Goal: Task Accomplishment & Management: Complete application form

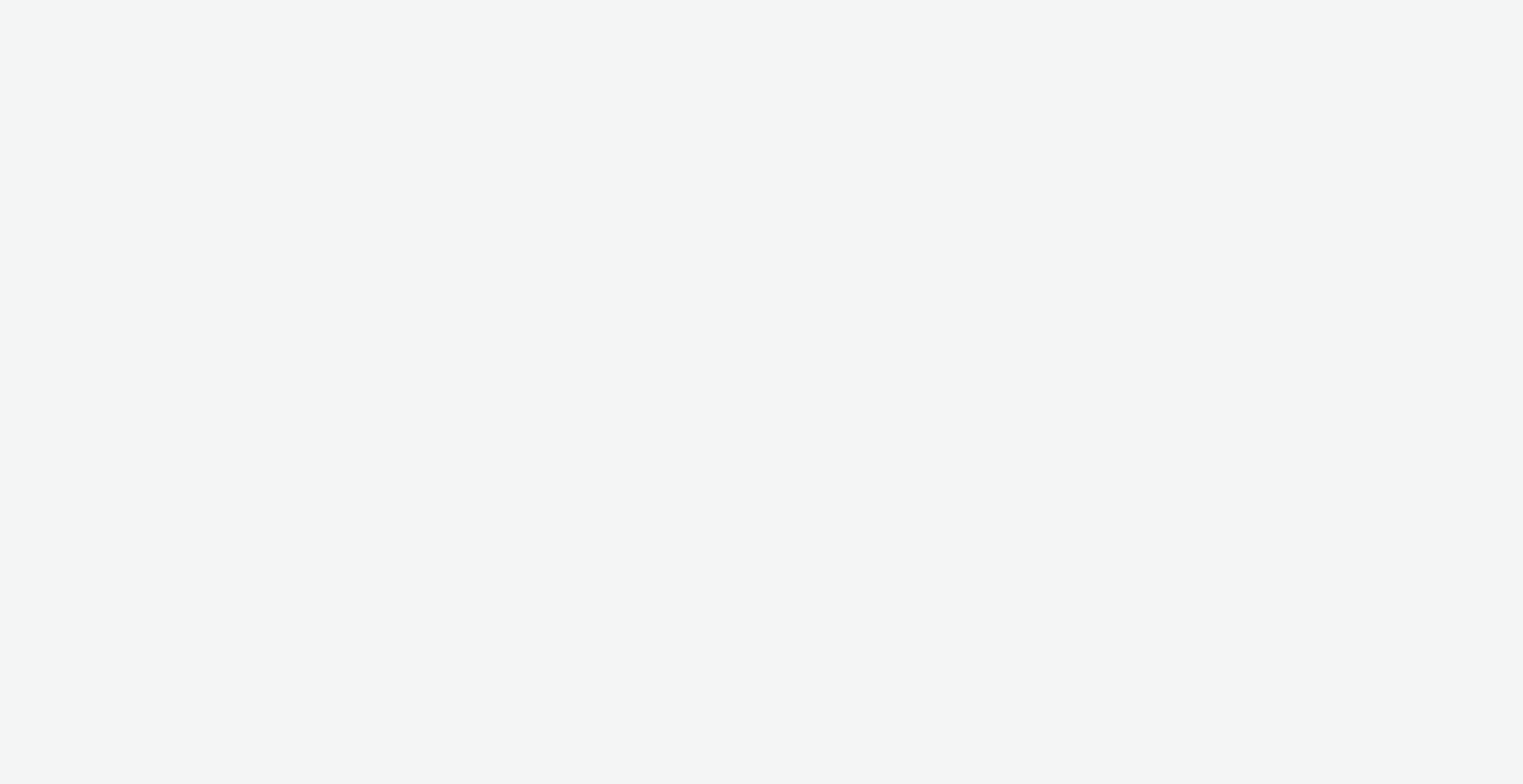
select select "ac009755-aa48-4799-8050-7a339a378eb8"
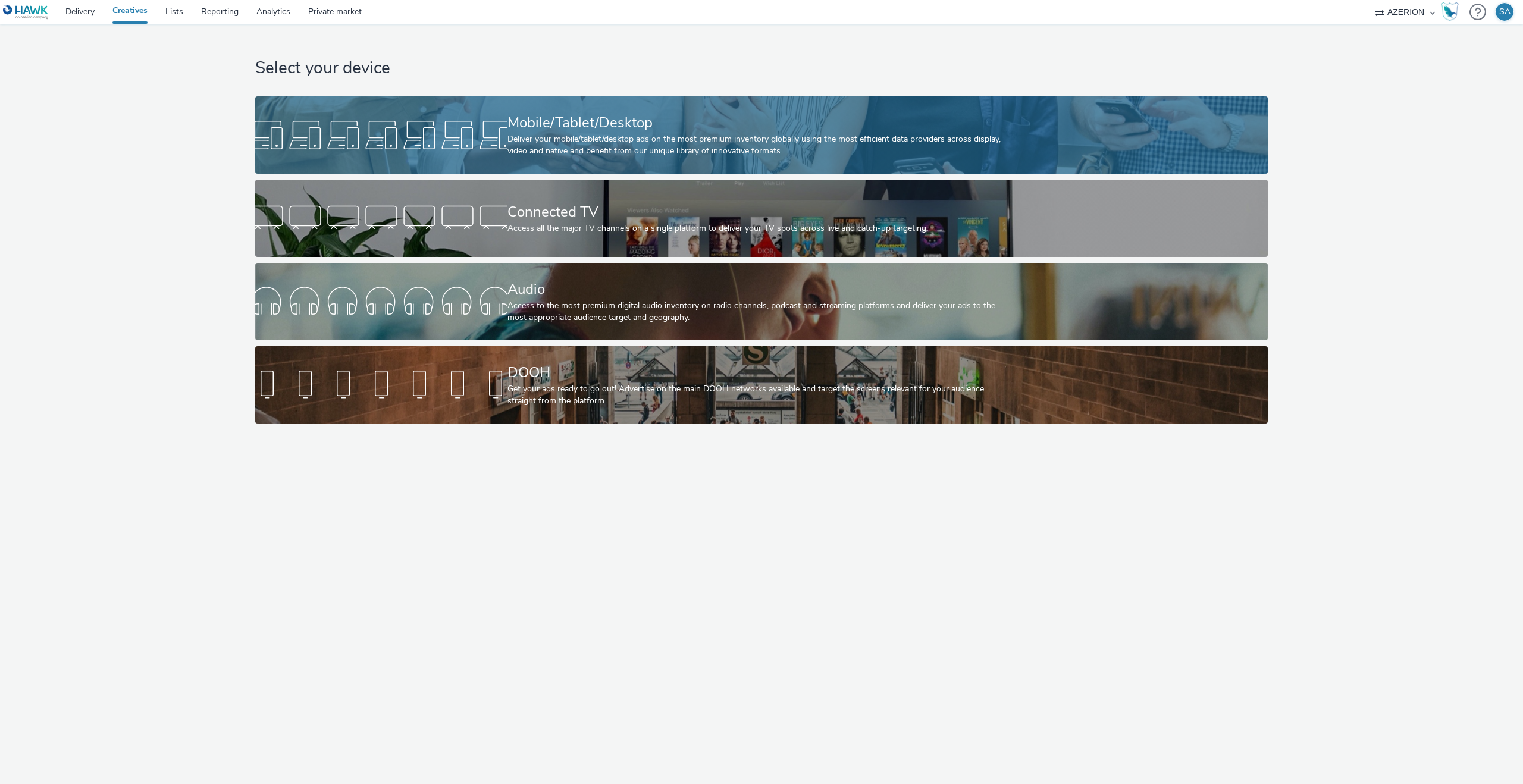
click at [580, 147] on div "Deliver your mobile/tablet/desktop ads on the most premium inventory globally u…" at bounding box center [760, 145] width 504 height 24
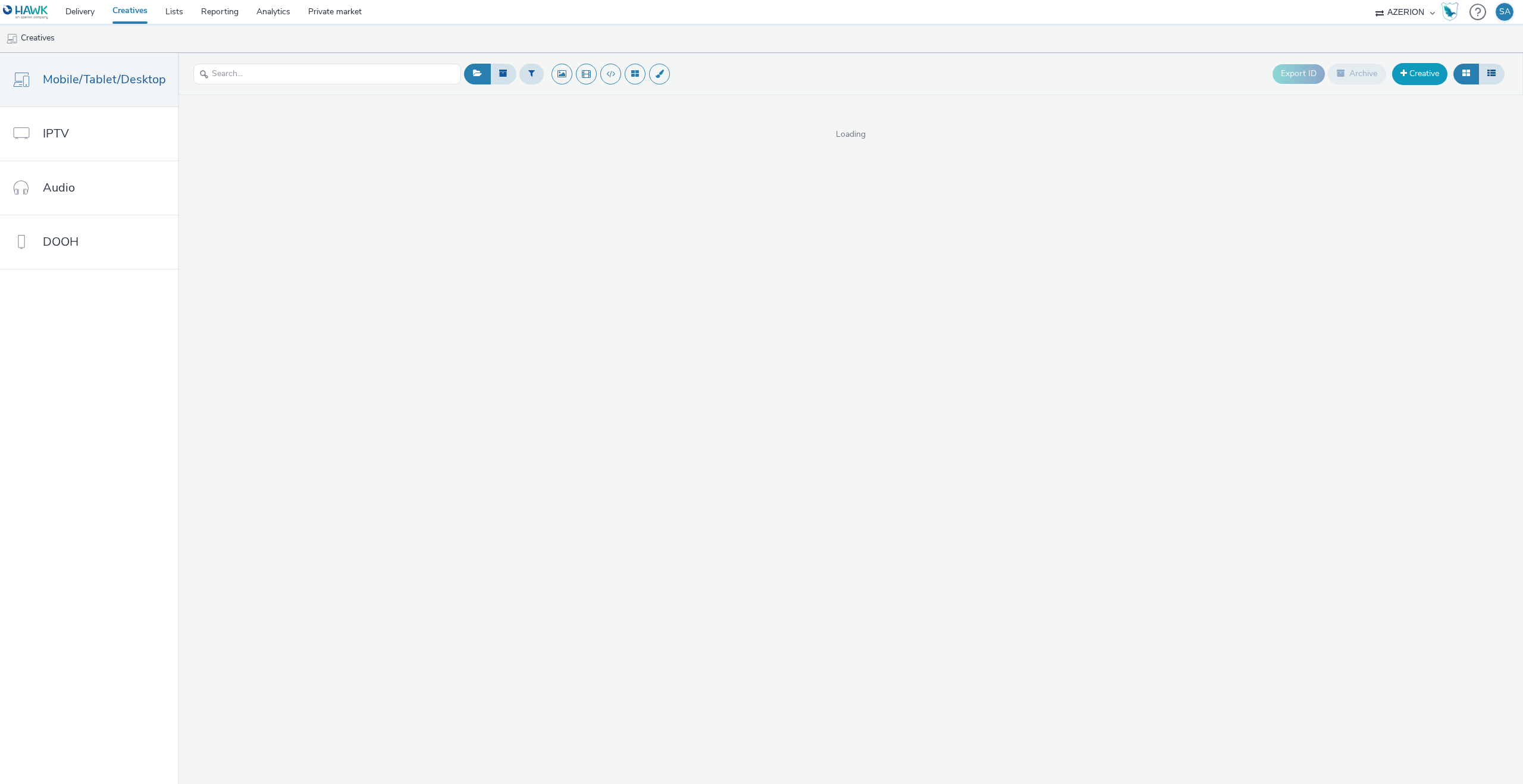
click at [1411, 80] on link "Creative" at bounding box center [1420, 74] width 55 height 22
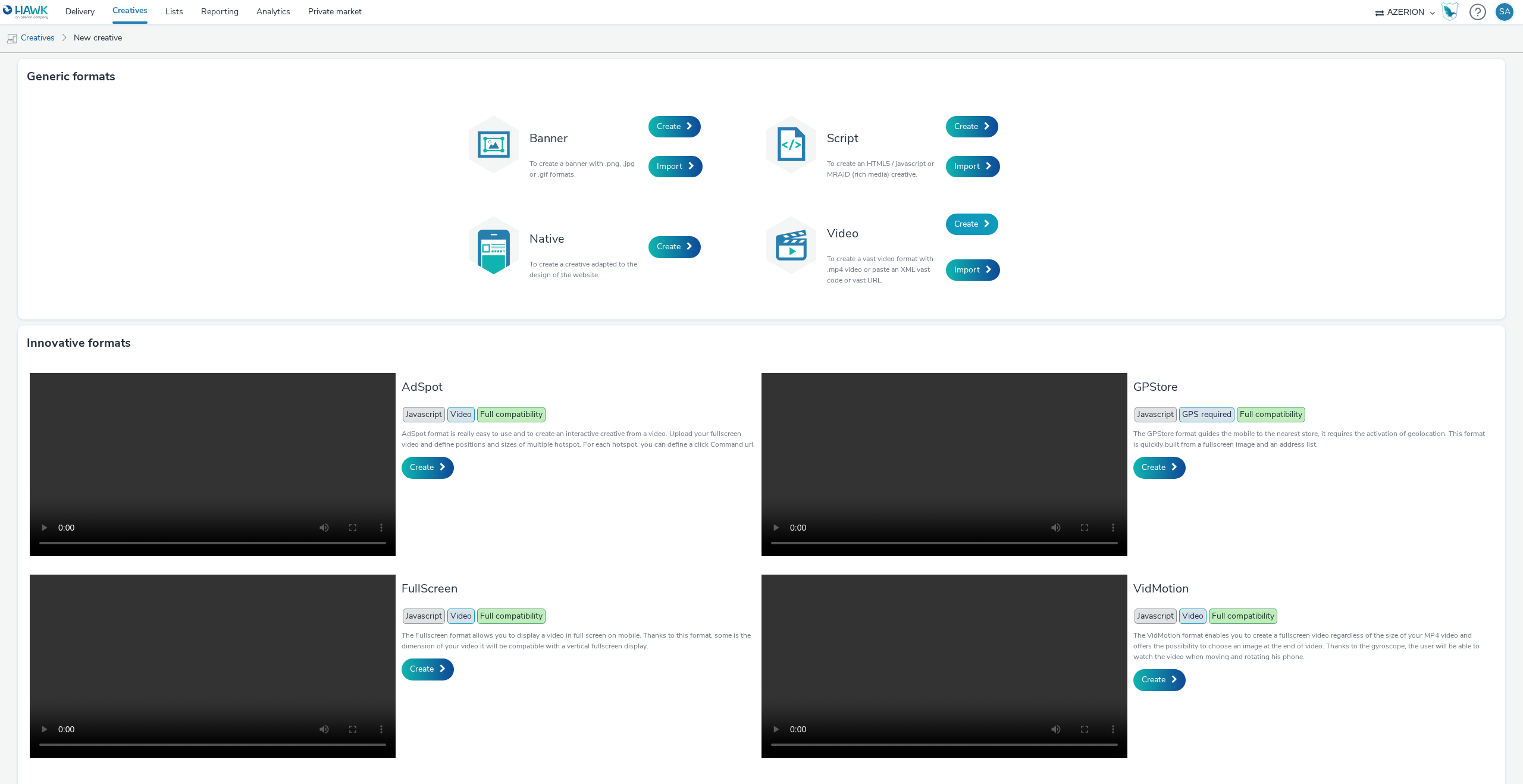
click at [982, 223] on link "Create" at bounding box center [972, 224] width 52 height 22
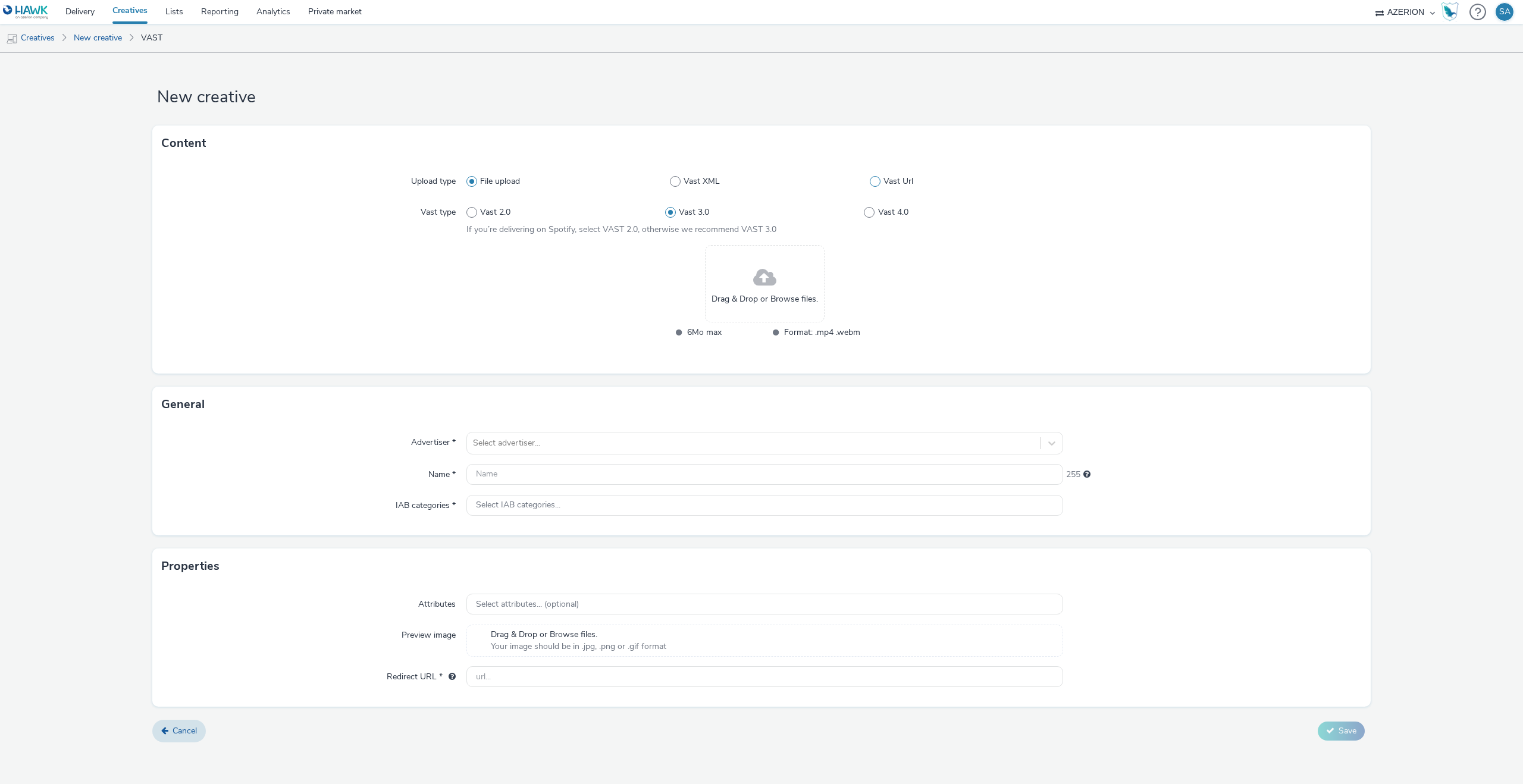
click at [874, 176] on span at bounding box center [875, 181] width 11 height 11
click at [874, 178] on input "Vast Url" at bounding box center [874, 182] width 8 height 8
radio input "false"
radio input "true"
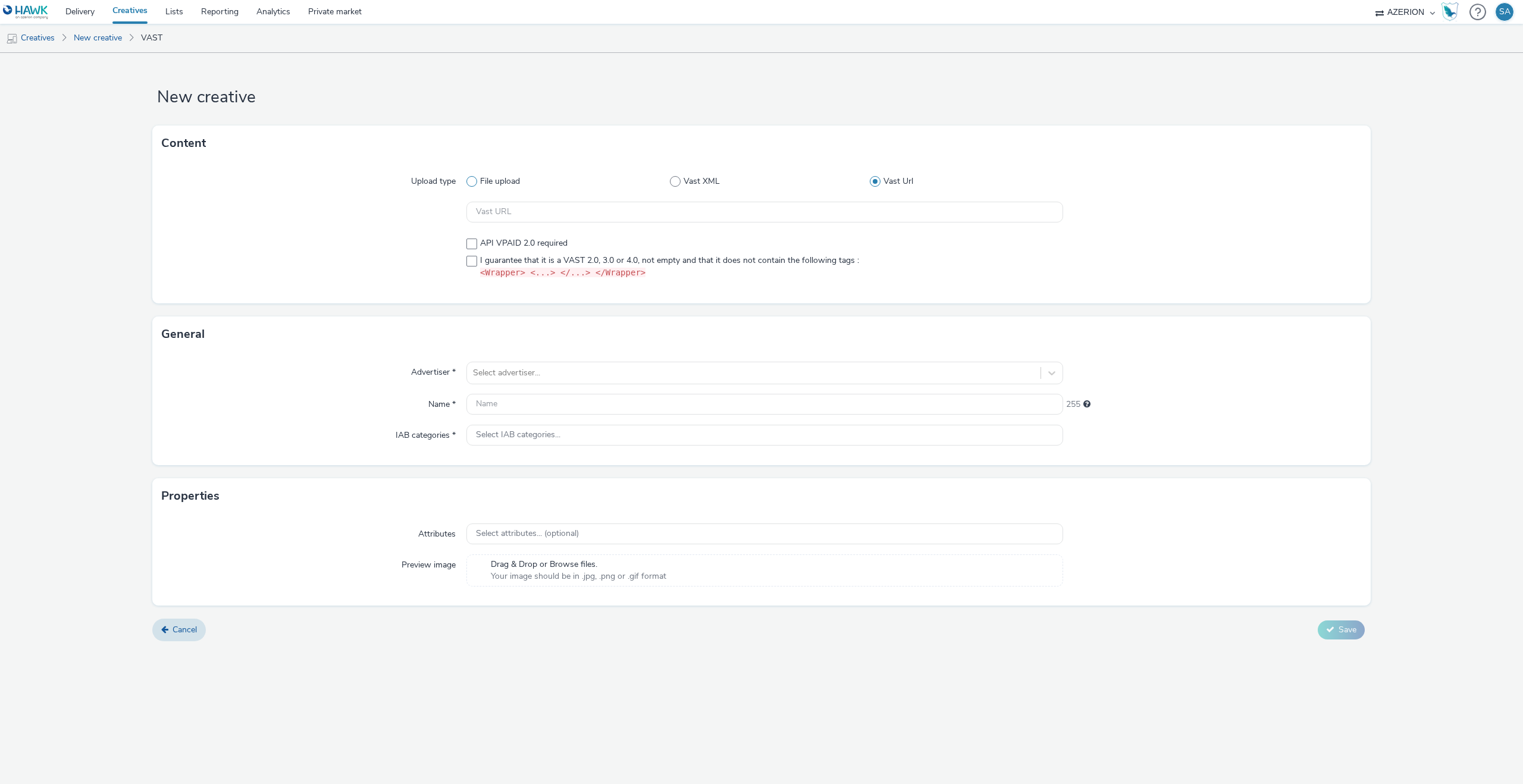
click at [487, 181] on span "File upload" at bounding box center [500, 181] width 40 height 12
click at [475, 181] on input "File upload" at bounding box center [470, 182] width 8 height 8
radio input "true"
radio input "false"
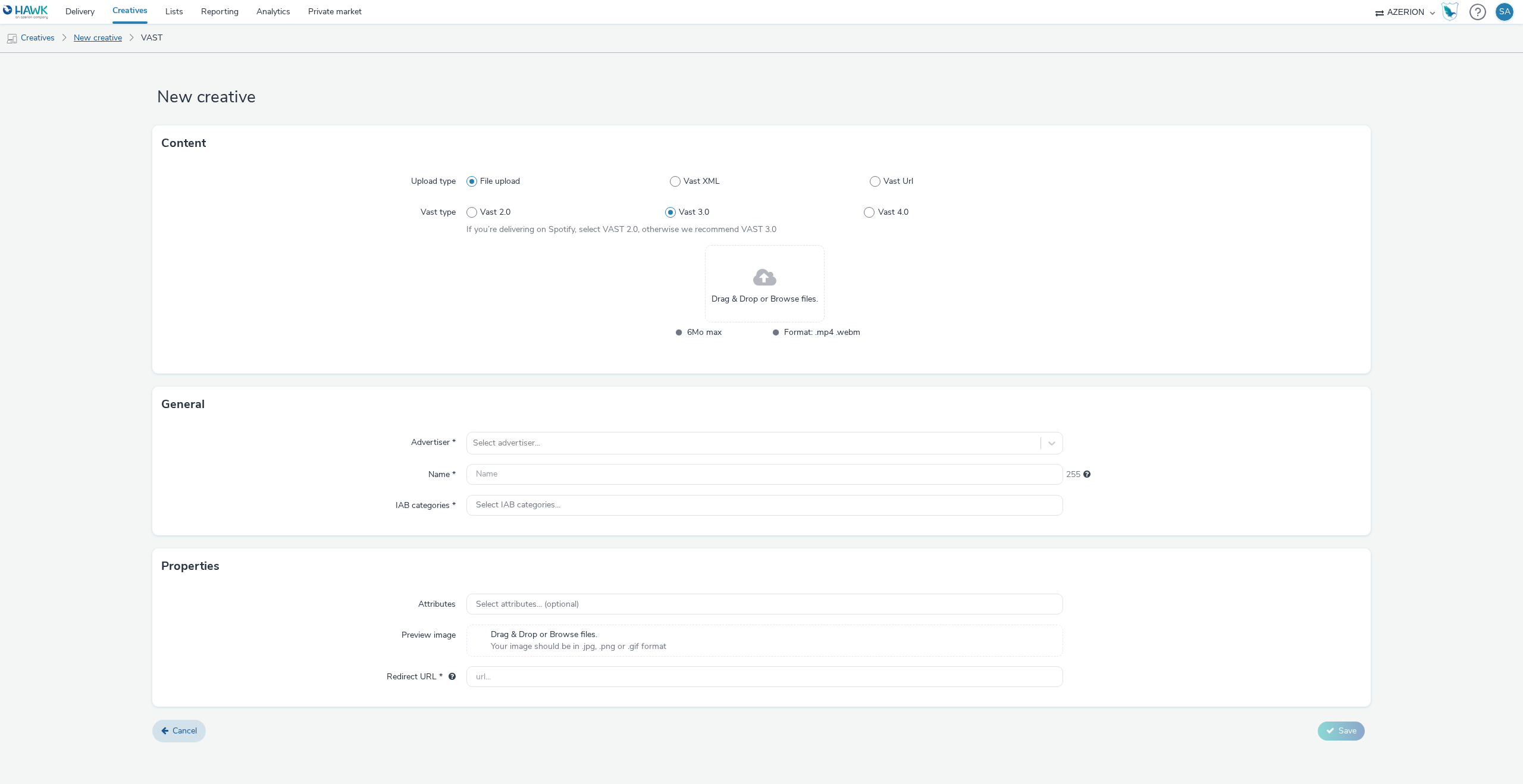
click at [99, 35] on link "New creative" at bounding box center [98, 38] width 60 height 29
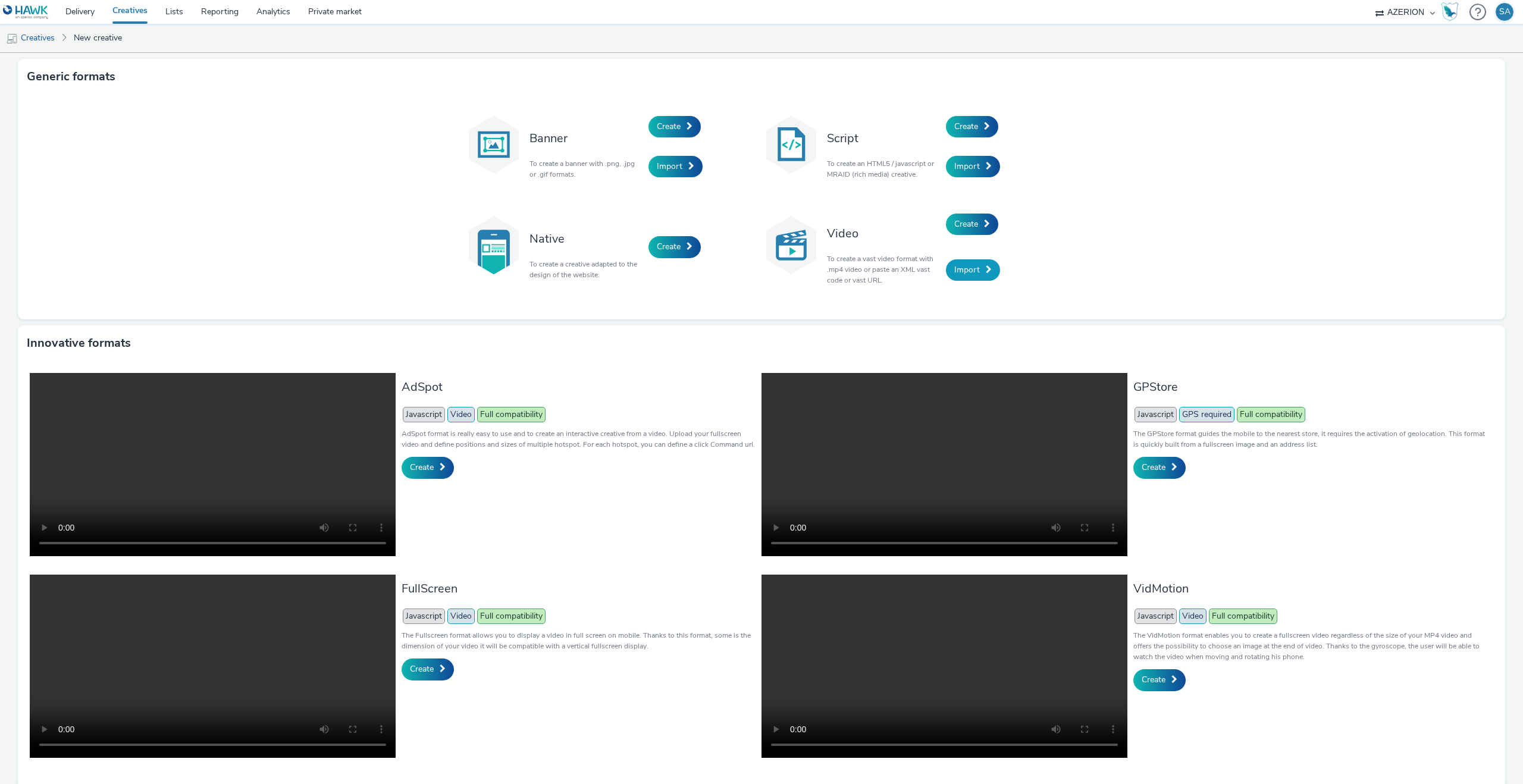
click at [964, 273] on span "Import" at bounding box center [968, 270] width 26 height 11
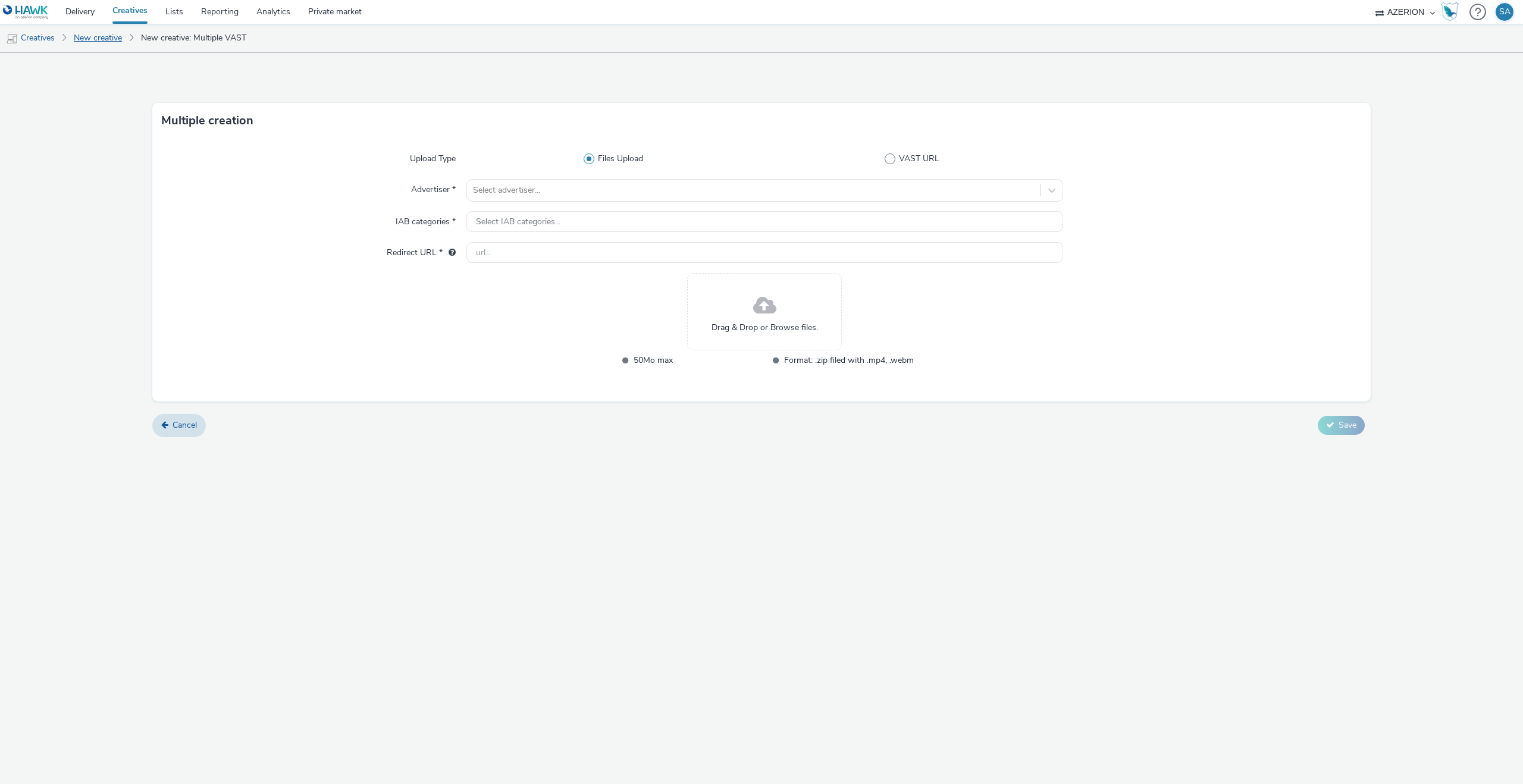
click at [84, 42] on link "New creative" at bounding box center [98, 38] width 60 height 29
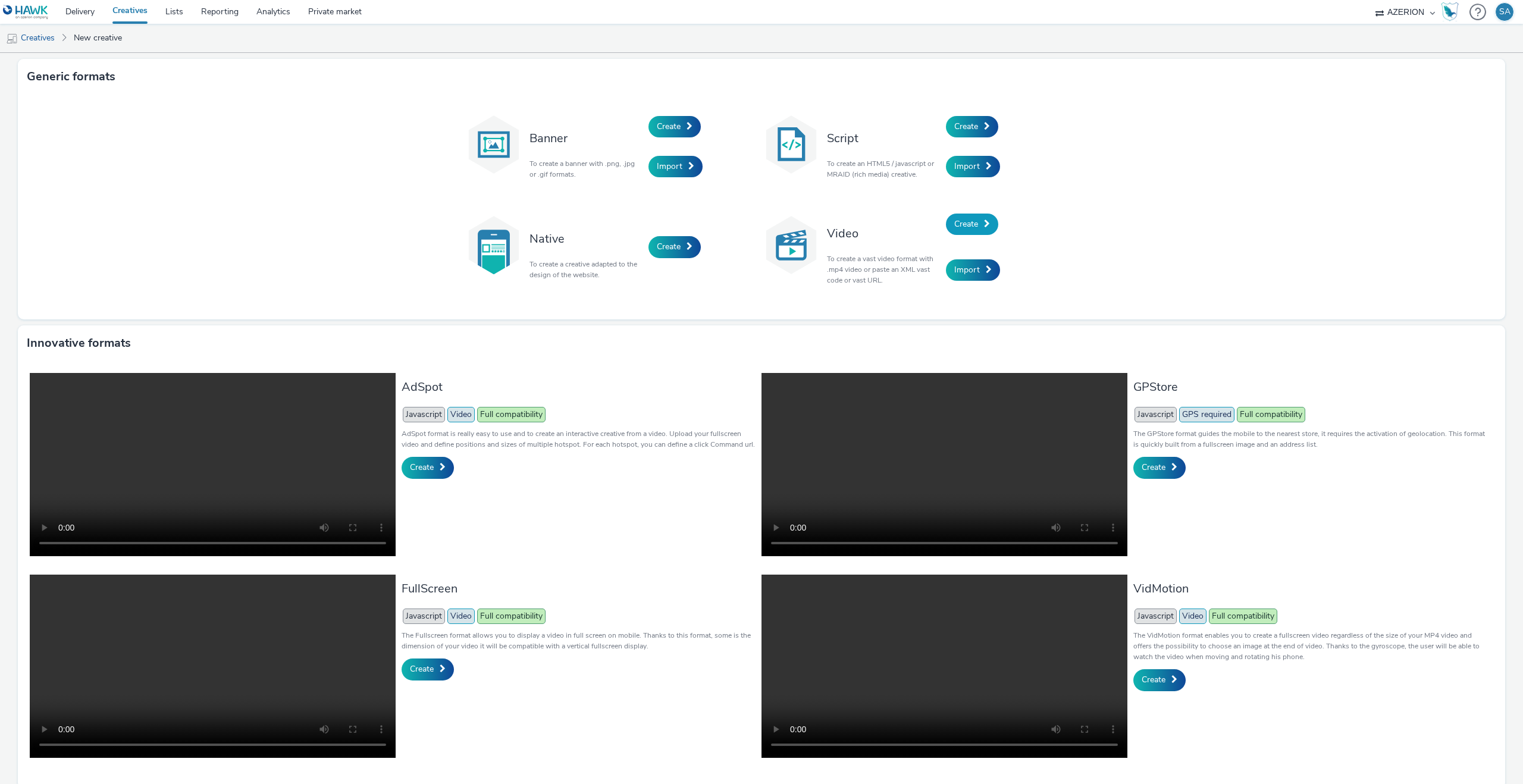
click at [953, 232] on link "Create" at bounding box center [972, 224] width 52 height 22
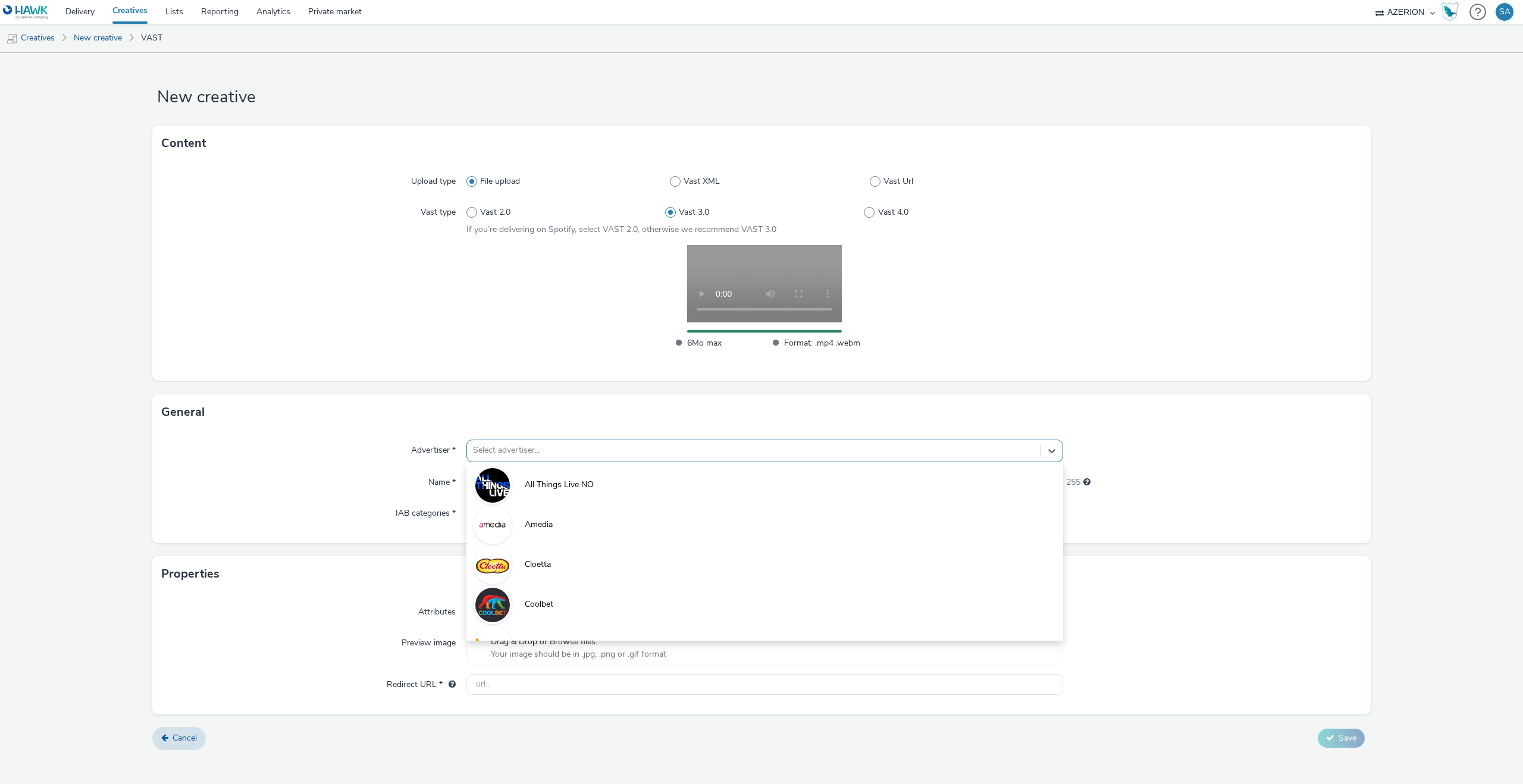
click at [527, 460] on div "Select advertiser..." at bounding box center [765, 450] width 597 height 22
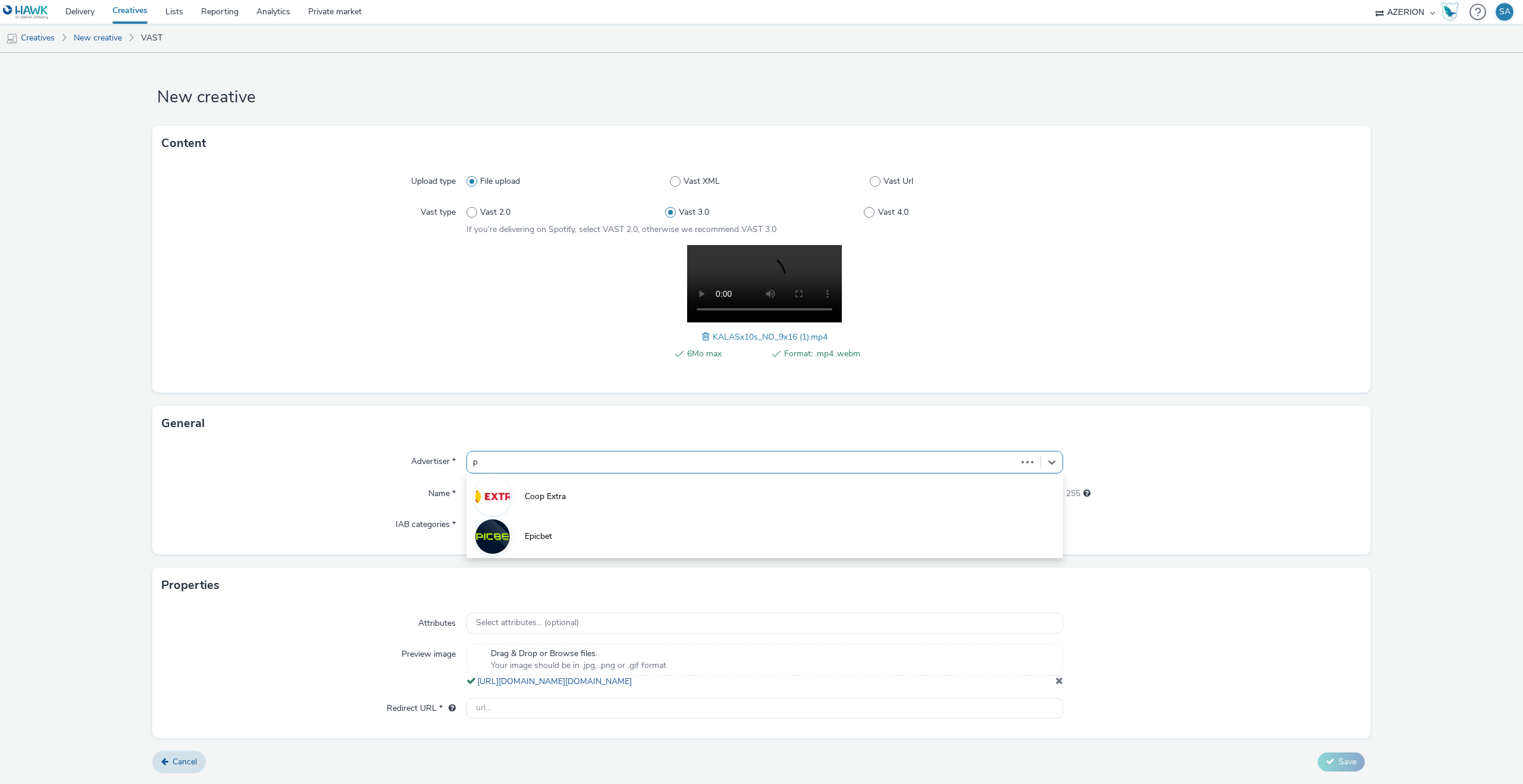
type input "på"
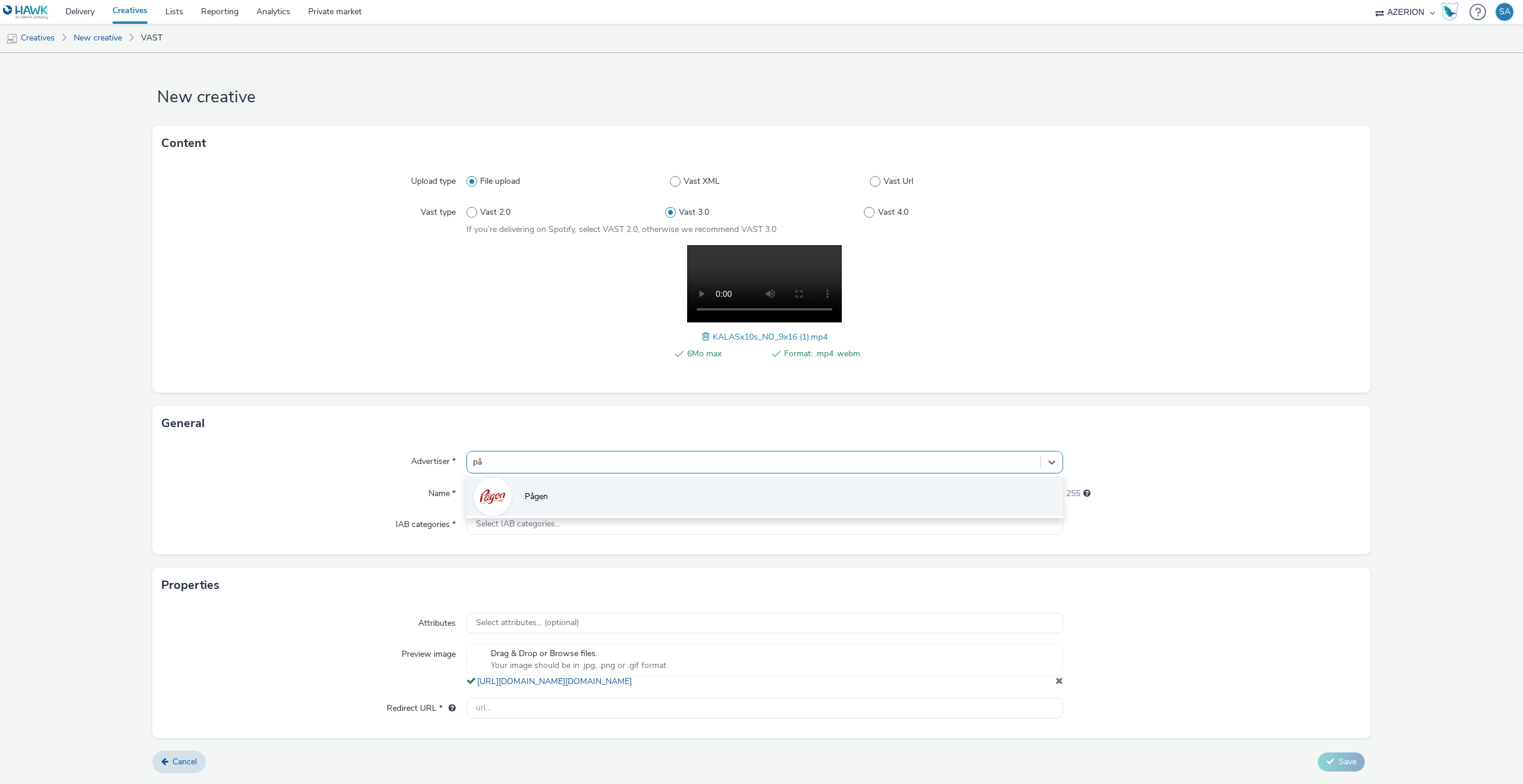
click at [529, 488] on li "Pågen" at bounding box center [765, 495] width 597 height 40
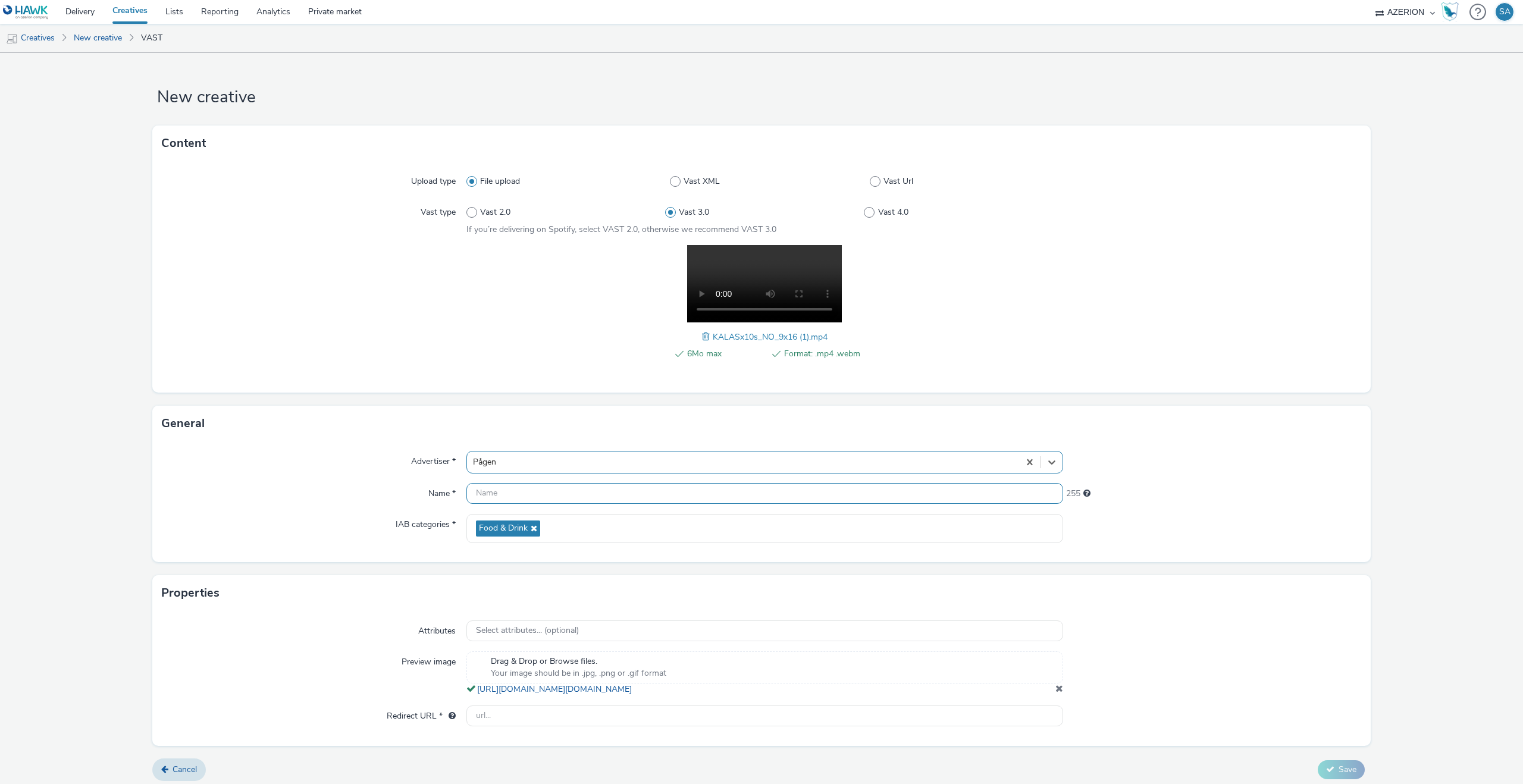
click at [529, 496] on input "text" at bounding box center [765, 493] width 597 height 21
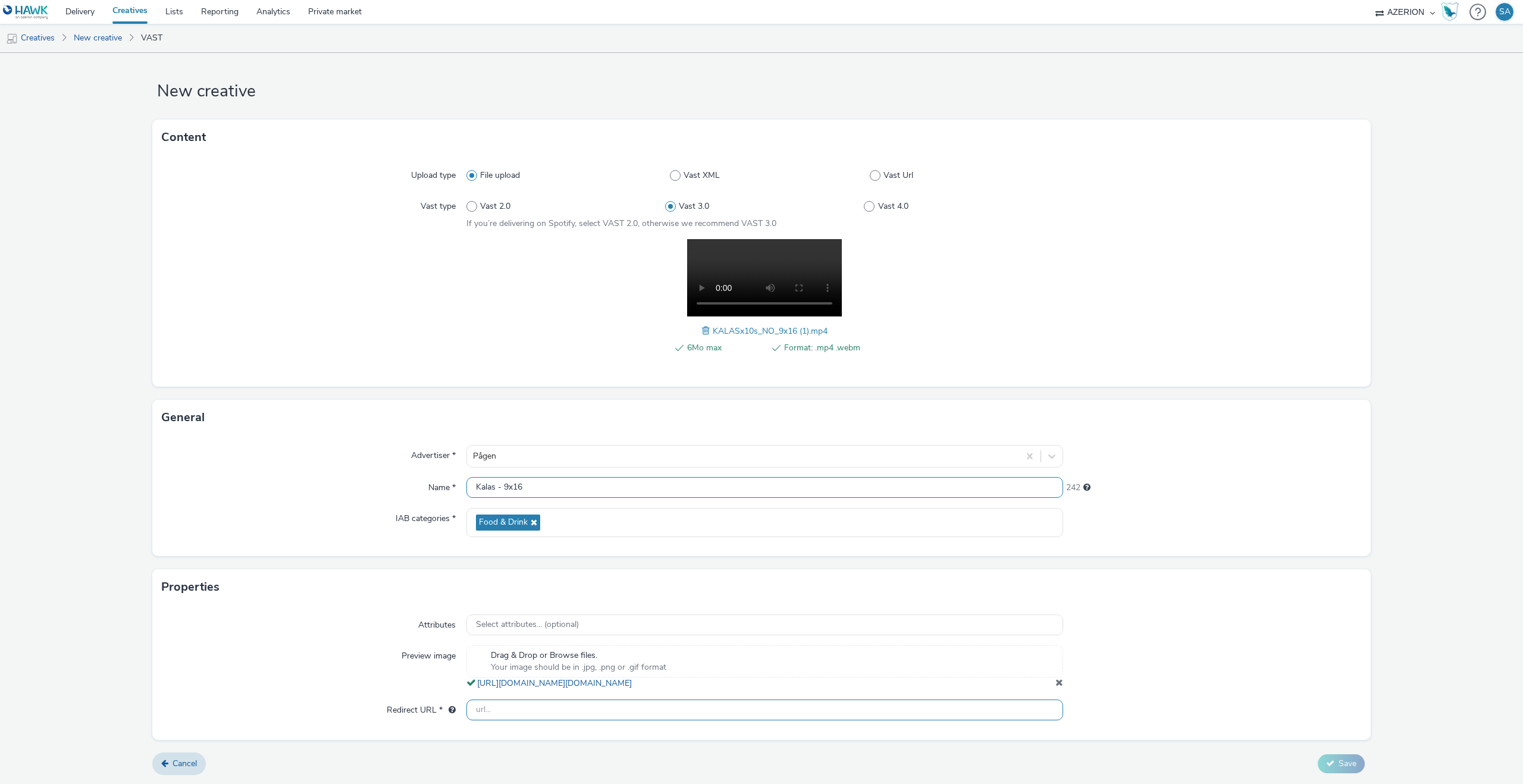
type input "Kalas - 9x16"
click at [531, 708] on input "text" at bounding box center [765, 709] width 597 height 21
type input "p"
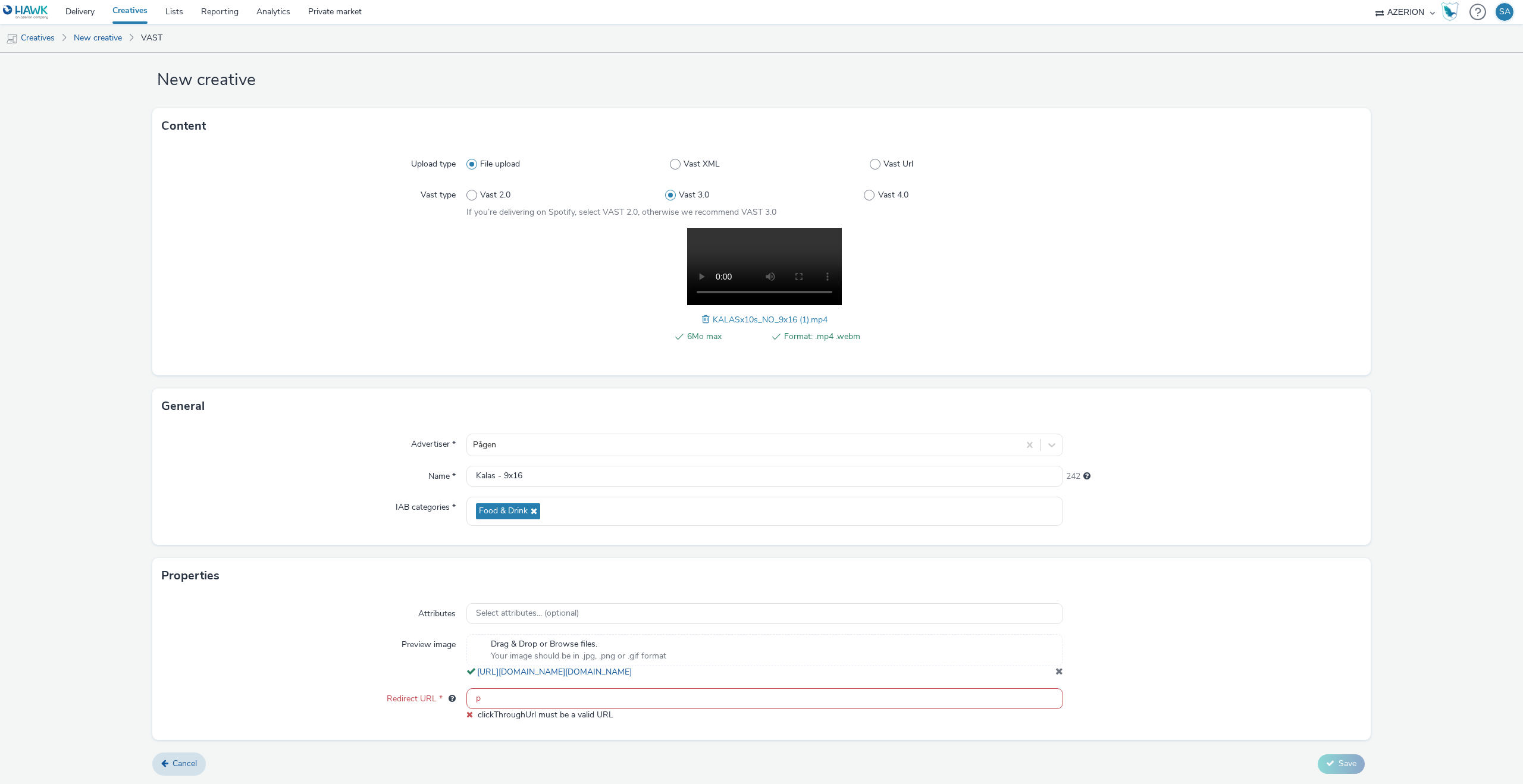
click at [501, 701] on input "p" at bounding box center [765, 698] width 597 height 21
click at [501, 709] on input "p" at bounding box center [765, 698] width 597 height 21
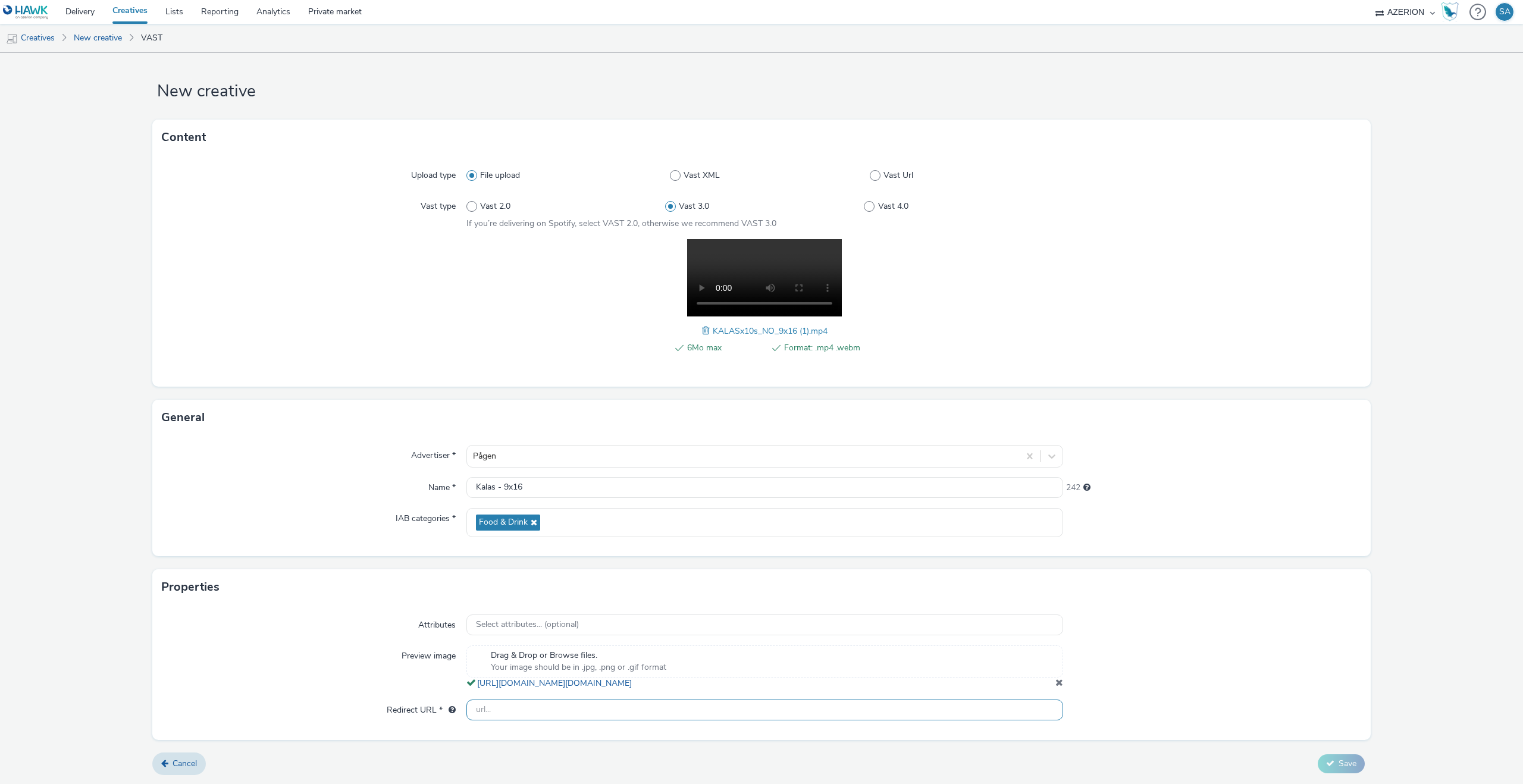
paste input "[URL][DOMAIN_NAME]"
type input "[URL][DOMAIN_NAME]"
click at [1172, 713] on div at bounding box center [1212, 710] width 298 height 22
click at [1341, 759] on span "Save" at bounding box center [1348, 764] width 18 height 11
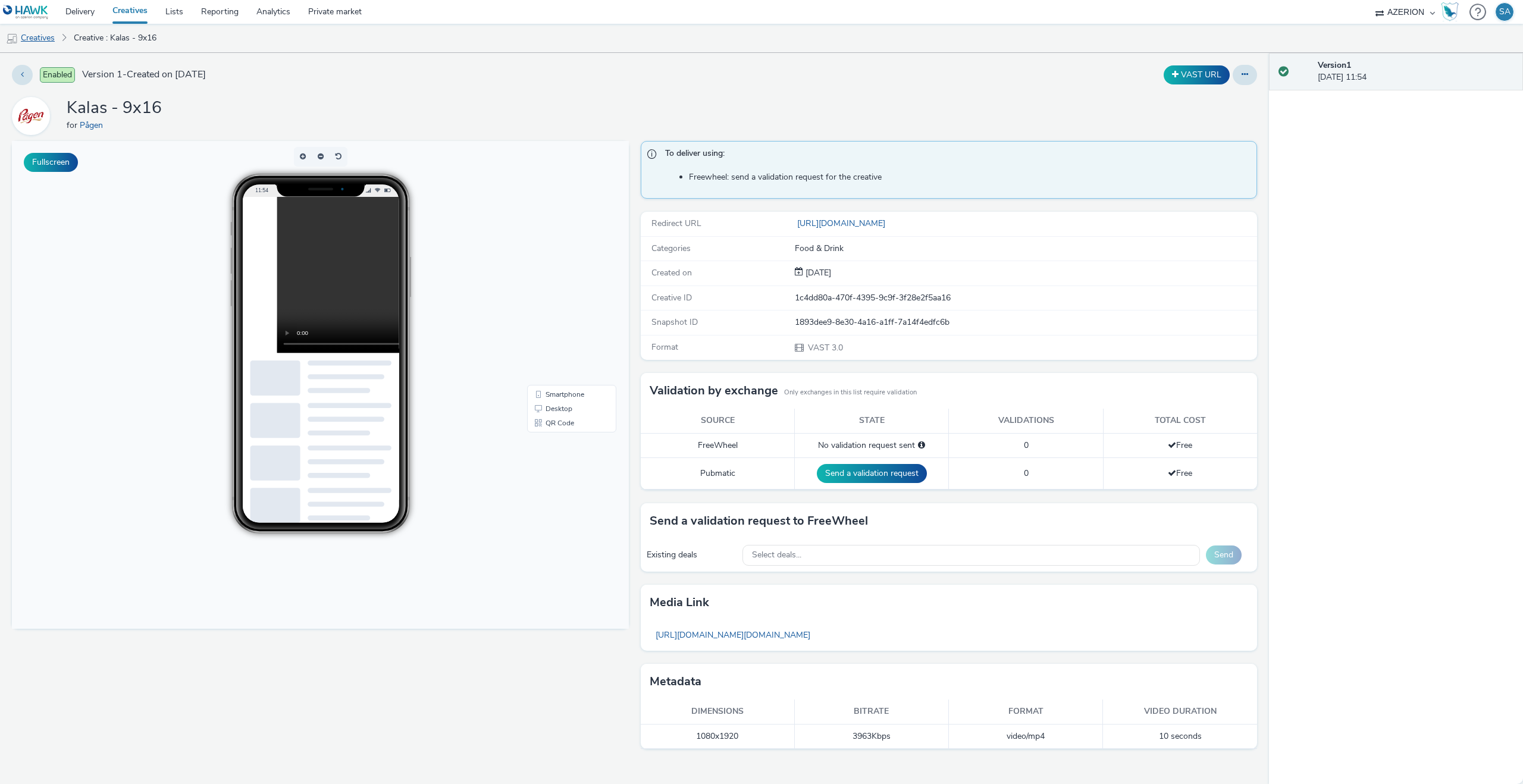
click at [58, 43] on link "Creatives" at bounding box center [30, 38] width 61 height 29
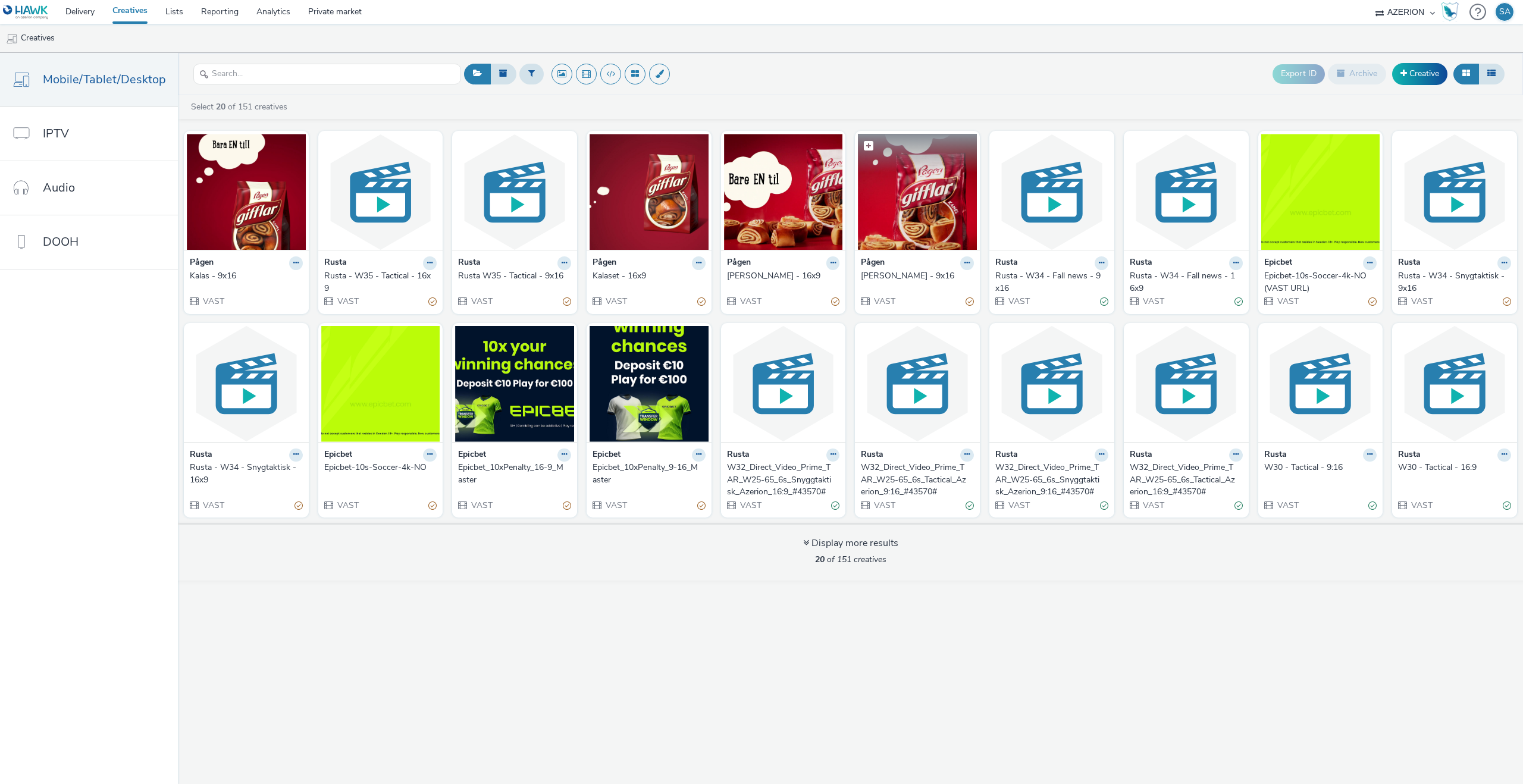
click at [910, 220] on img at bounding box center [917, 192] width 119 height 116
click at [298, 265] on icon at bounding box center [296, 263] width 5 height 7
click at [935, 281] on link "Edit" at bounding box center [929, 283] width 89 height 24
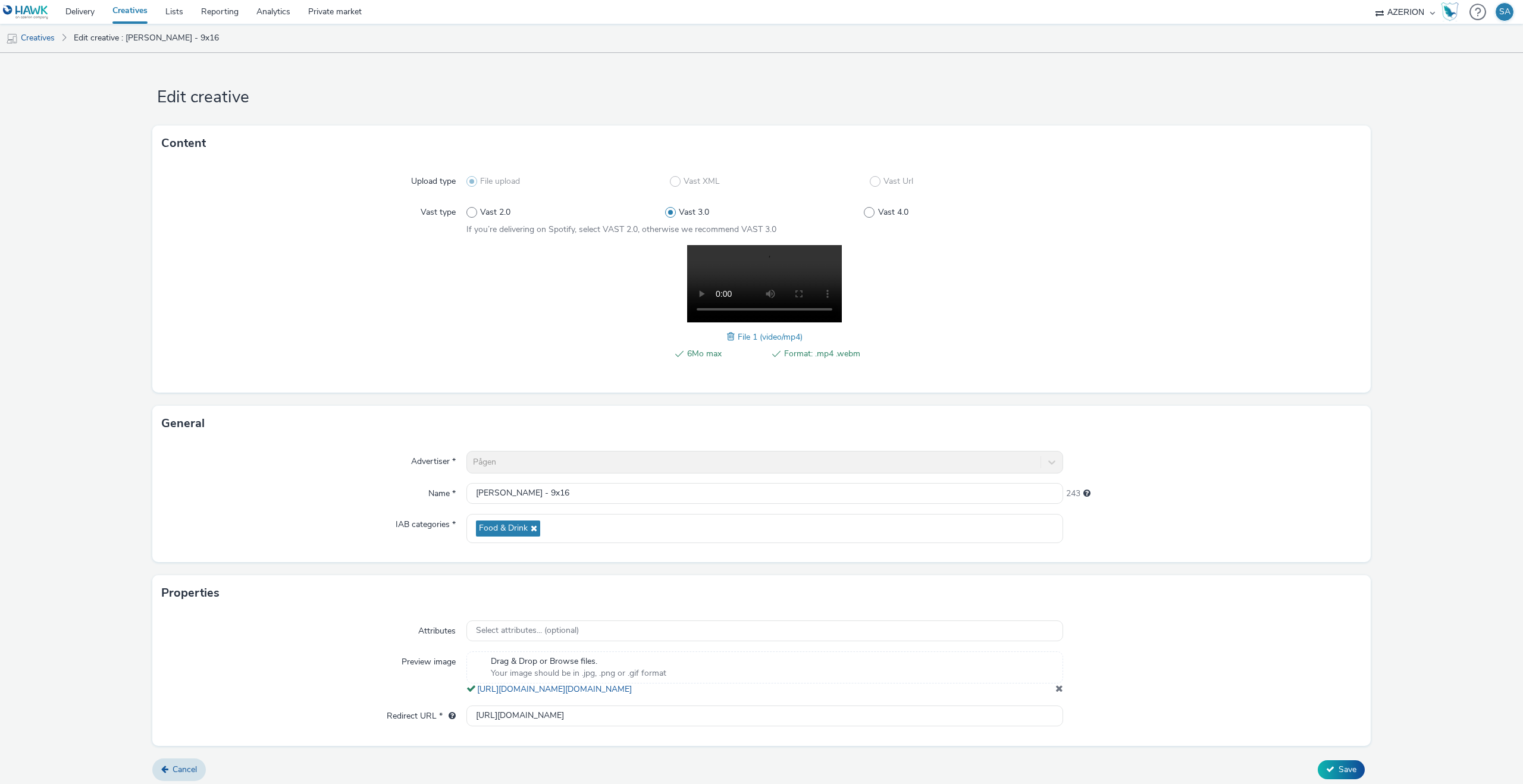
scroll to position [18, 0]
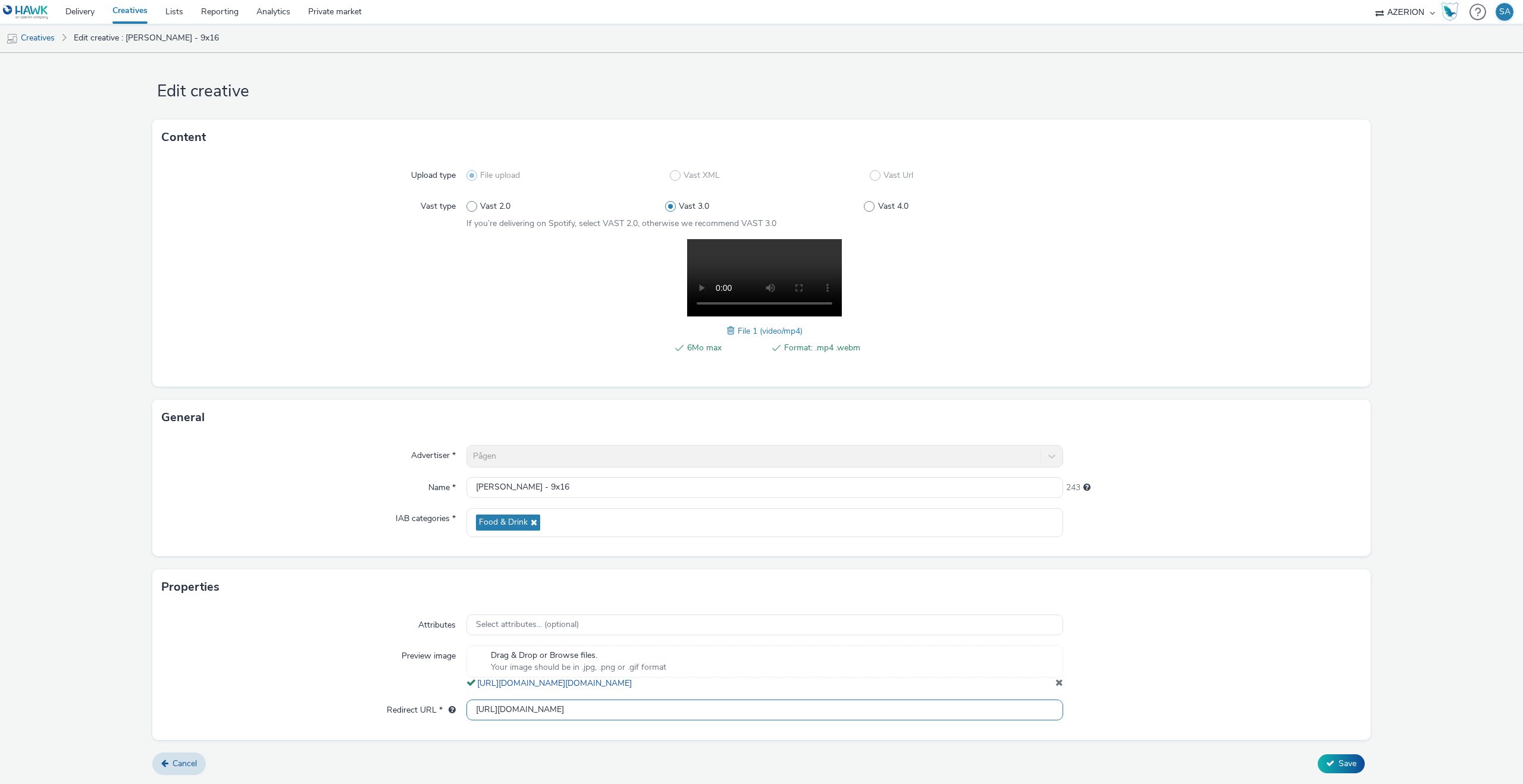
click at [610, 715] on input "[URL][DOMAIN_NAME]" at bounding box center [765, 709] width 597 height 21
click at [633, 711] on input "text" at bounding box center [765, 709] width 597 height 21
paste input "[URL][DOMAIN_NAME][PERSON_NAME]"
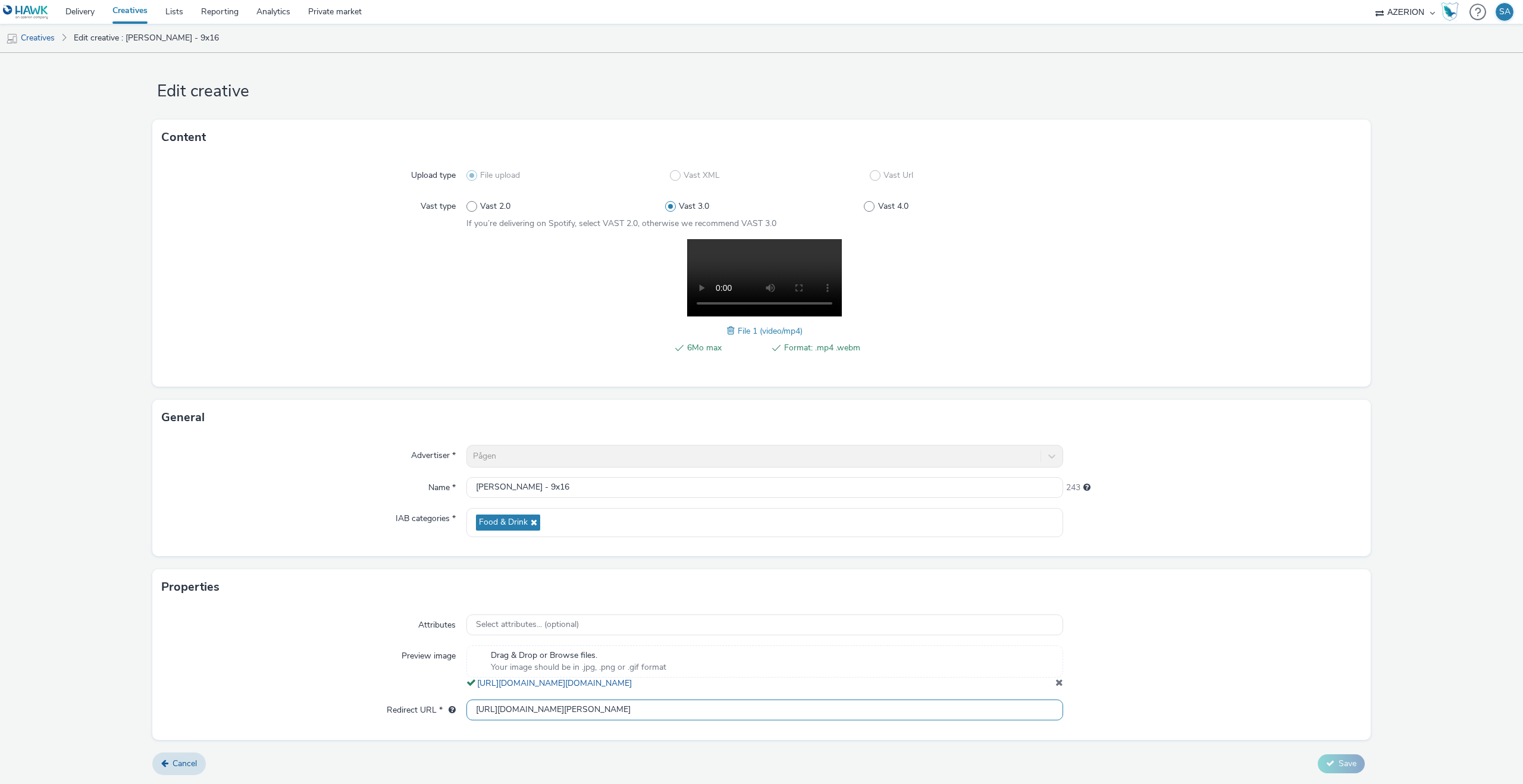
scroll to position [0, 4]
type input "[URL][DOMAIN_NAME][PERSON_NAME]"
click at [662, 750] on form "Edit creative Content Upload type File upload Vast XML Vast Url Vast type Vast …" at bounding box center [762, 416] width 1523 height 737
click at [1320, 759] on button "Save" at bounding box center [1342, 764] width 47 height 19
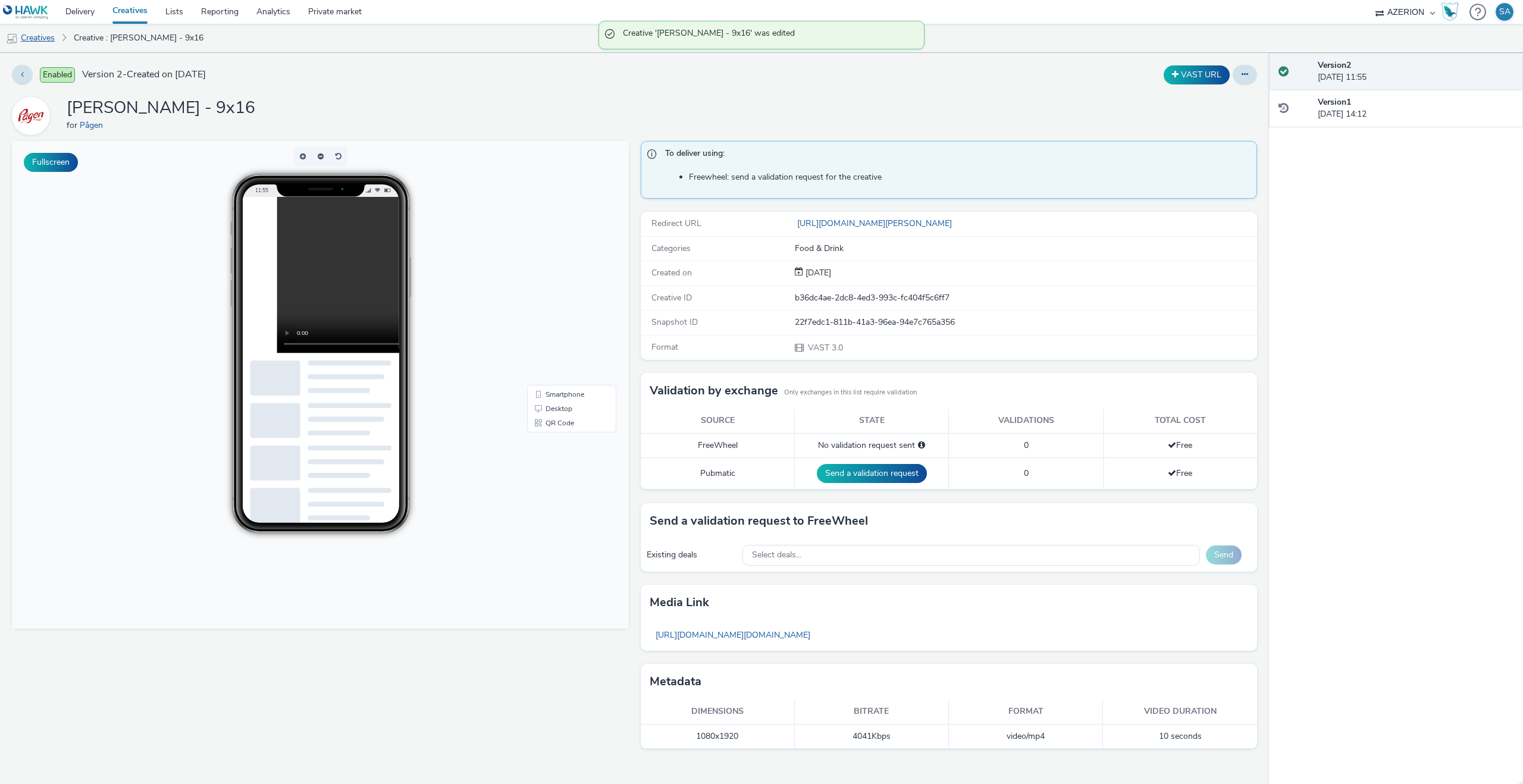
click at [29, 41] on link "Creatives" at bounding box center [30, 38] width 61 height 29
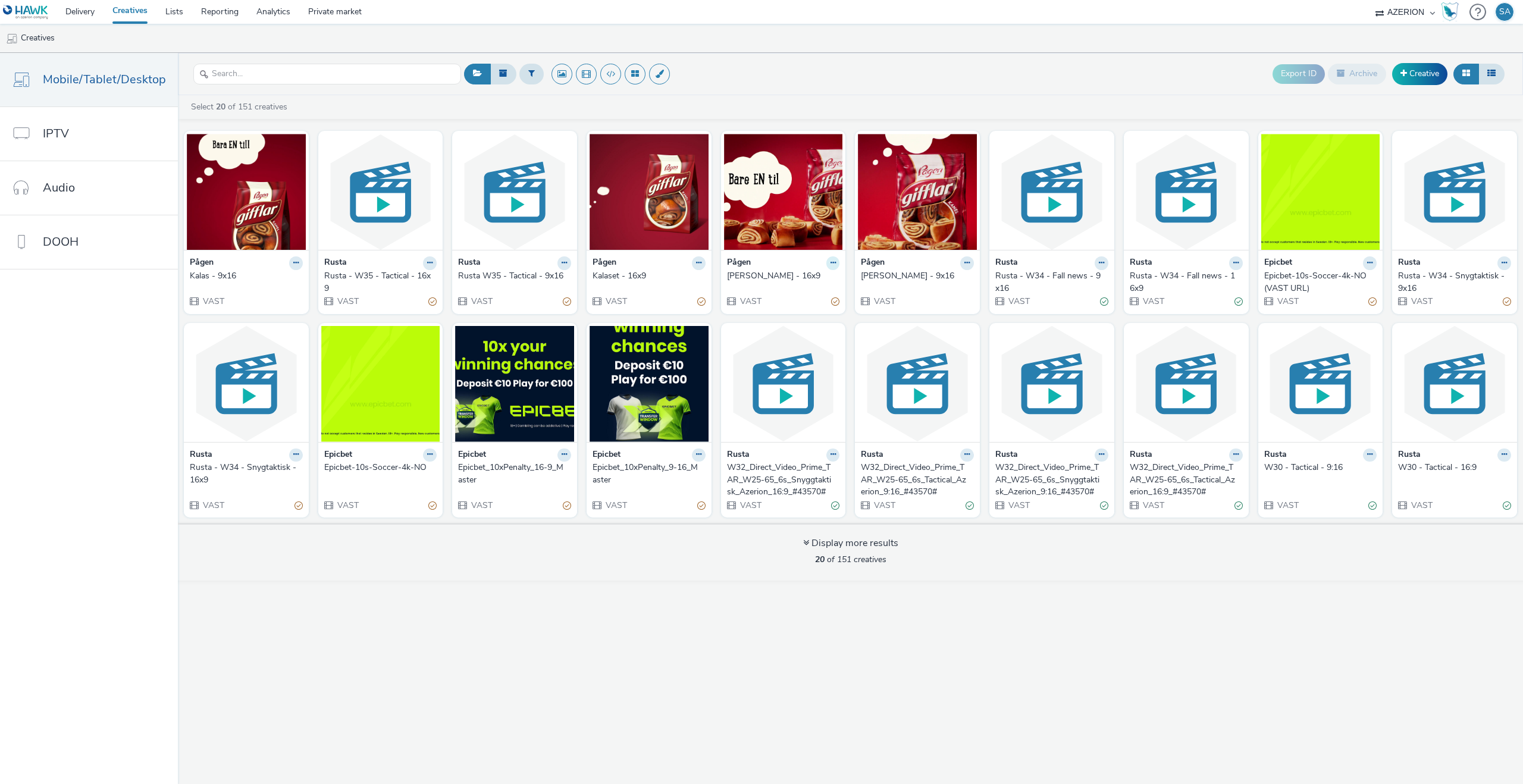
click at [298, 259] on icon at bounding box center [296, 263] width 5 height 7
click at [804, 277] on link "Edit" at bounding box center [795, 283] width 89 height 24
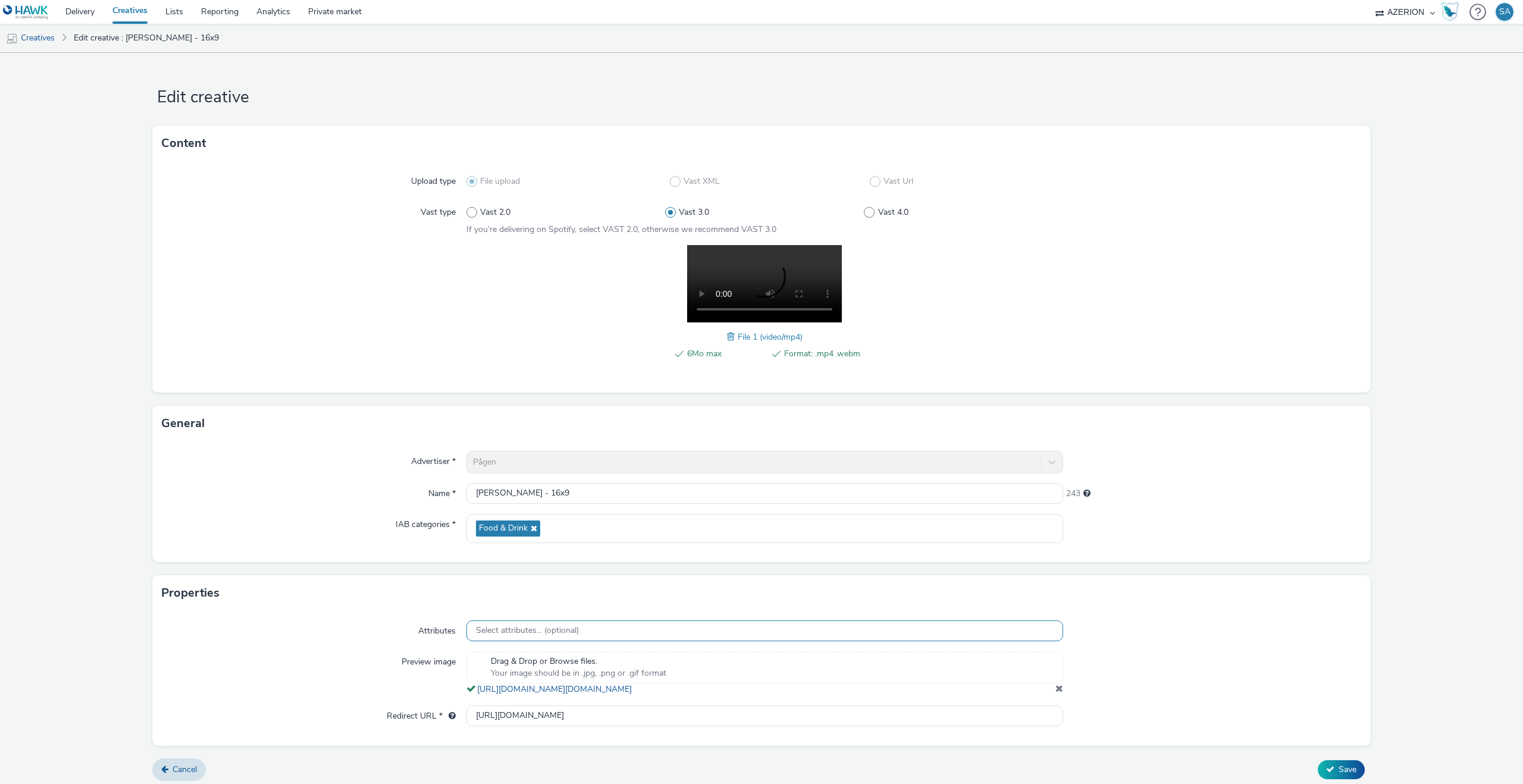
scroll to position [18, 0]
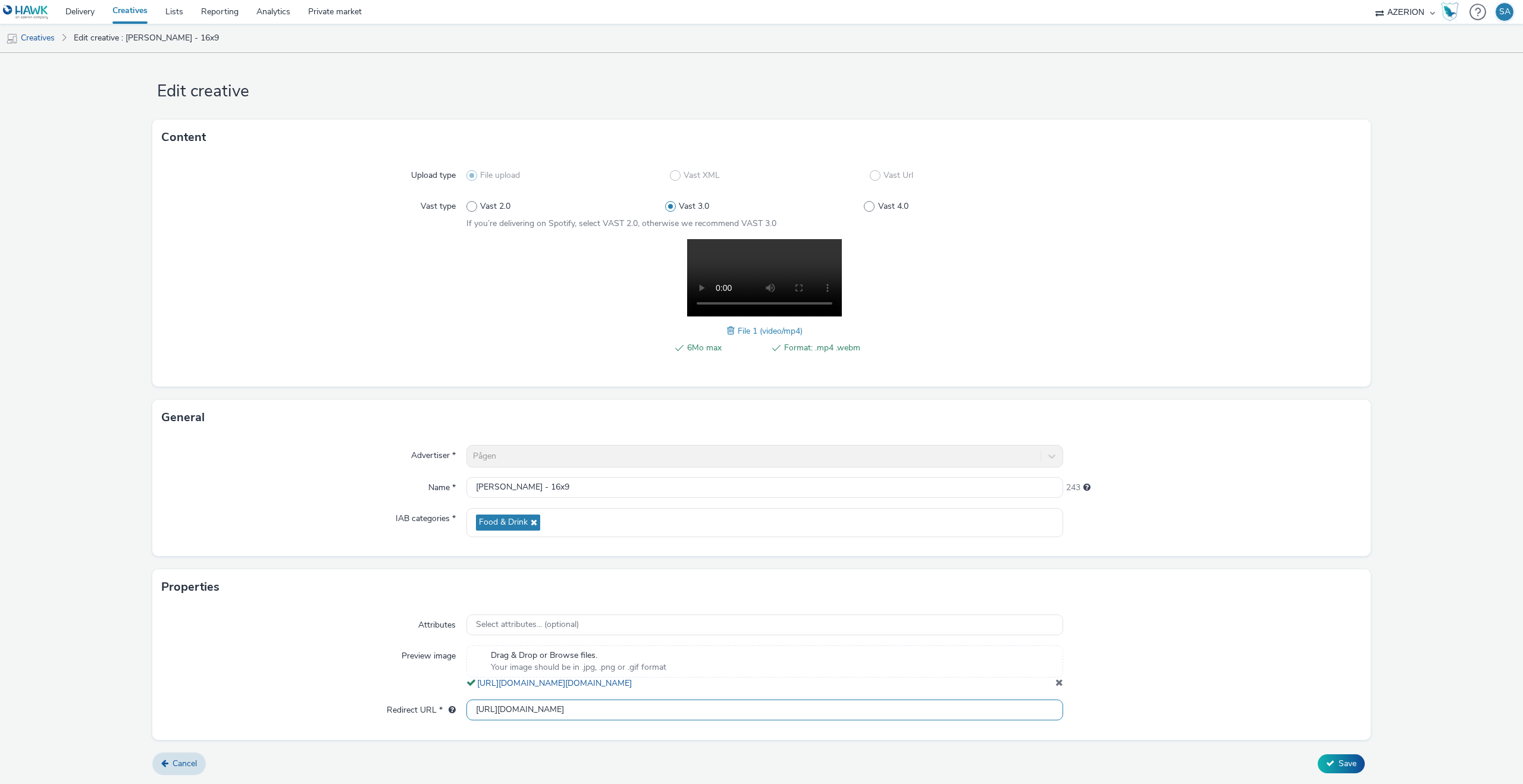
click at [670, 709] on input "[URL][DOMAIN_NAME]" at bounding box center [765, 709] width 597 height 21
paste input "[URL][DOMAIN_NAME][PERSON_NAME]"
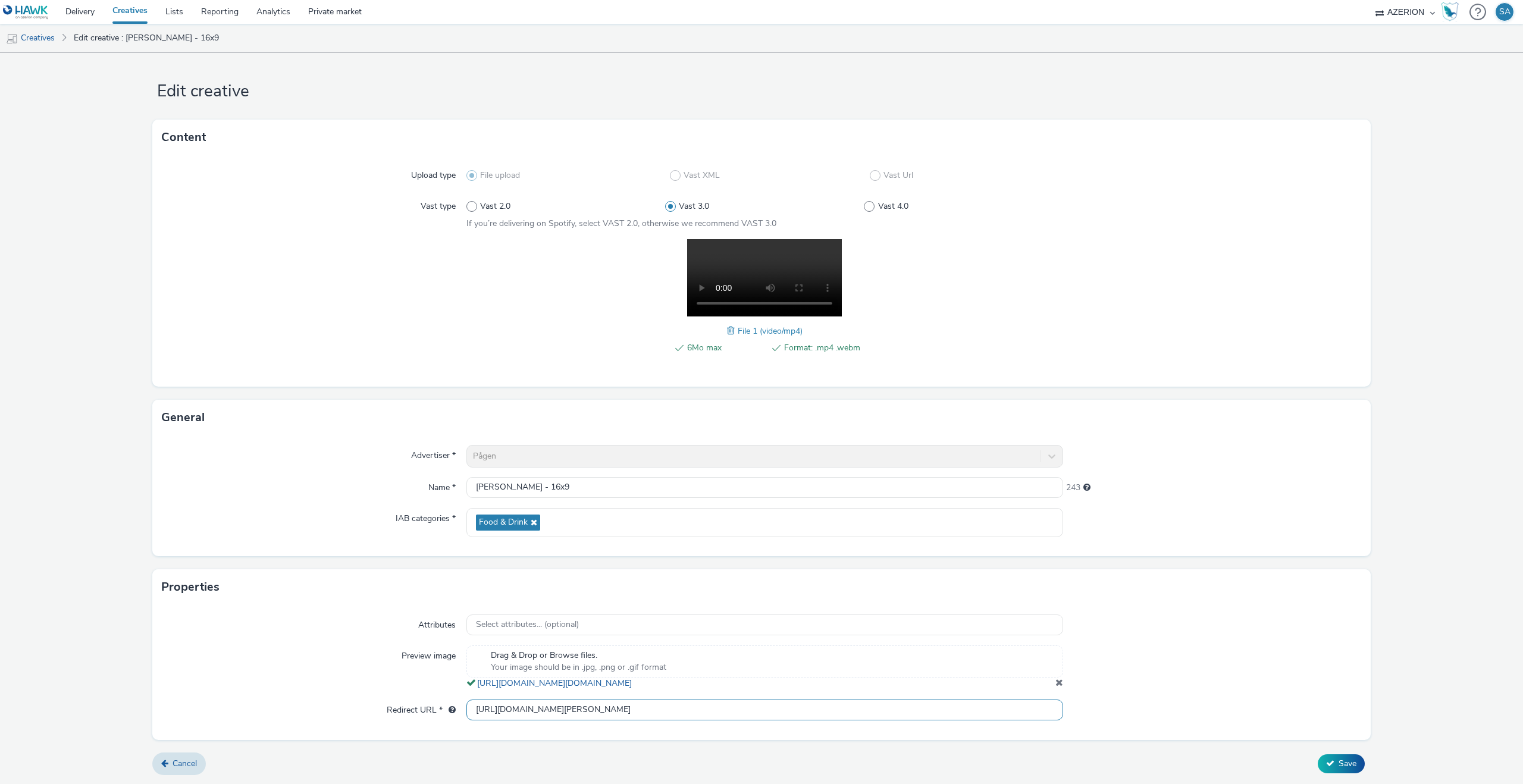
type input "[URL][DOMAIN_NAME][PERSON_NAME]"
click at [1159, 690] on div "Attributes Select attributes... (optional) Preview image Drag & Drop or Browse …" at bounding box center [762, 672] width 1219 height 134
click at [1330, 759] on icon at bounding box center [1330, 763] width 8 height 8
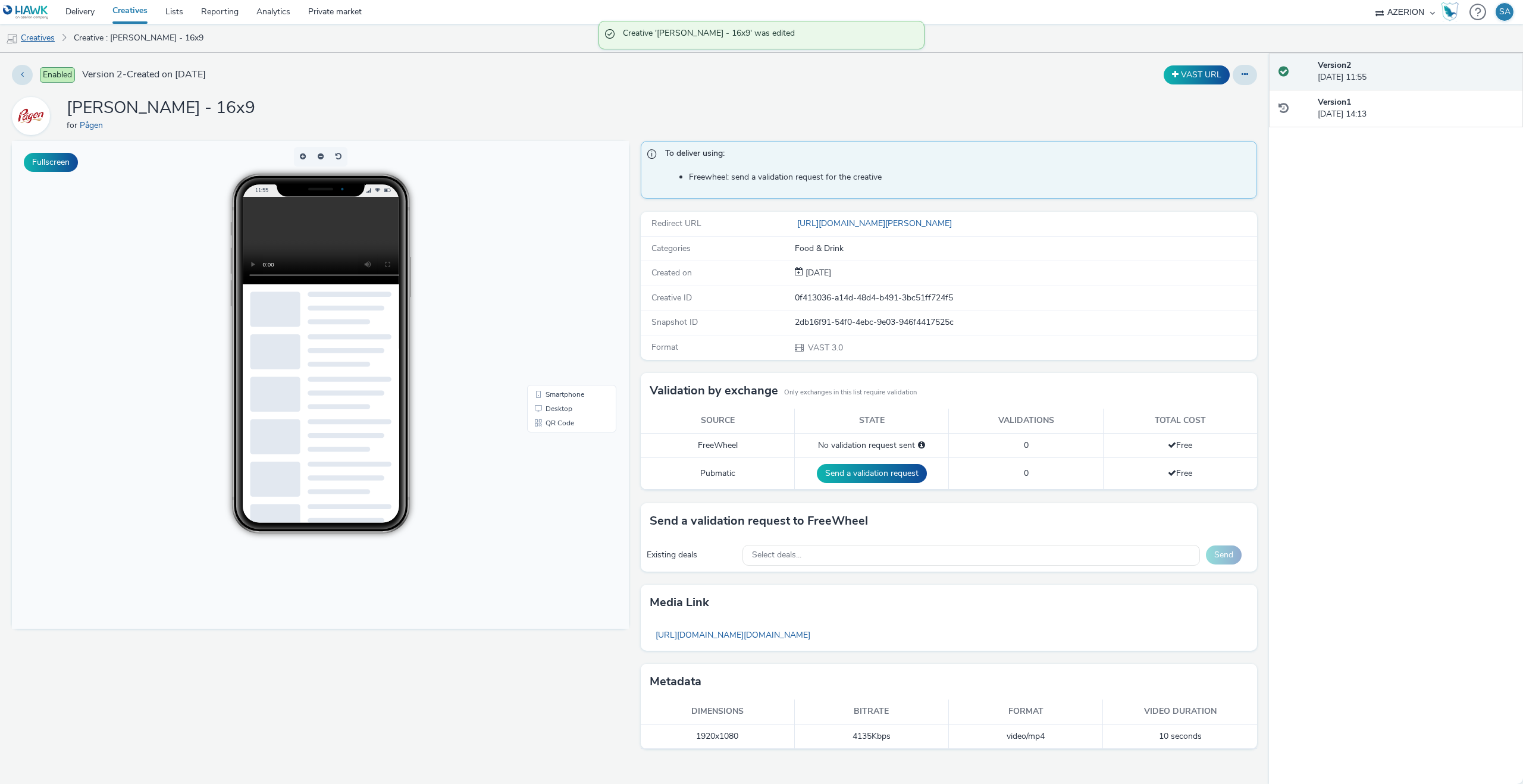
click at [32, 42] on link "Creatives" at bounding box center [30, 38] width 61 height 29
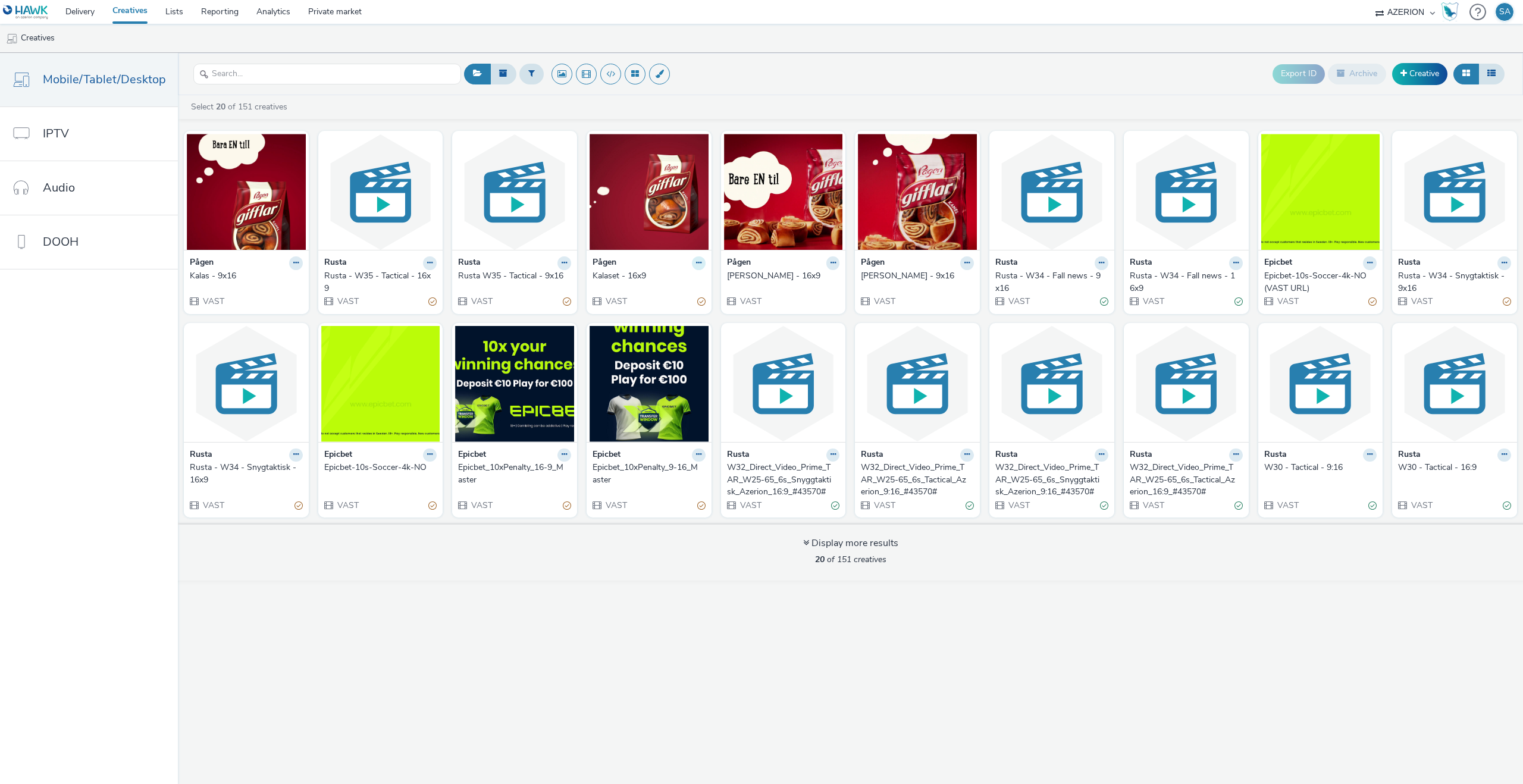
click at [303, 266] on button at bounding box center [295, 263] width 13 height 13
click at [678, 284] on link "Edit" at bounding box center [661, 283] width 89 height 24
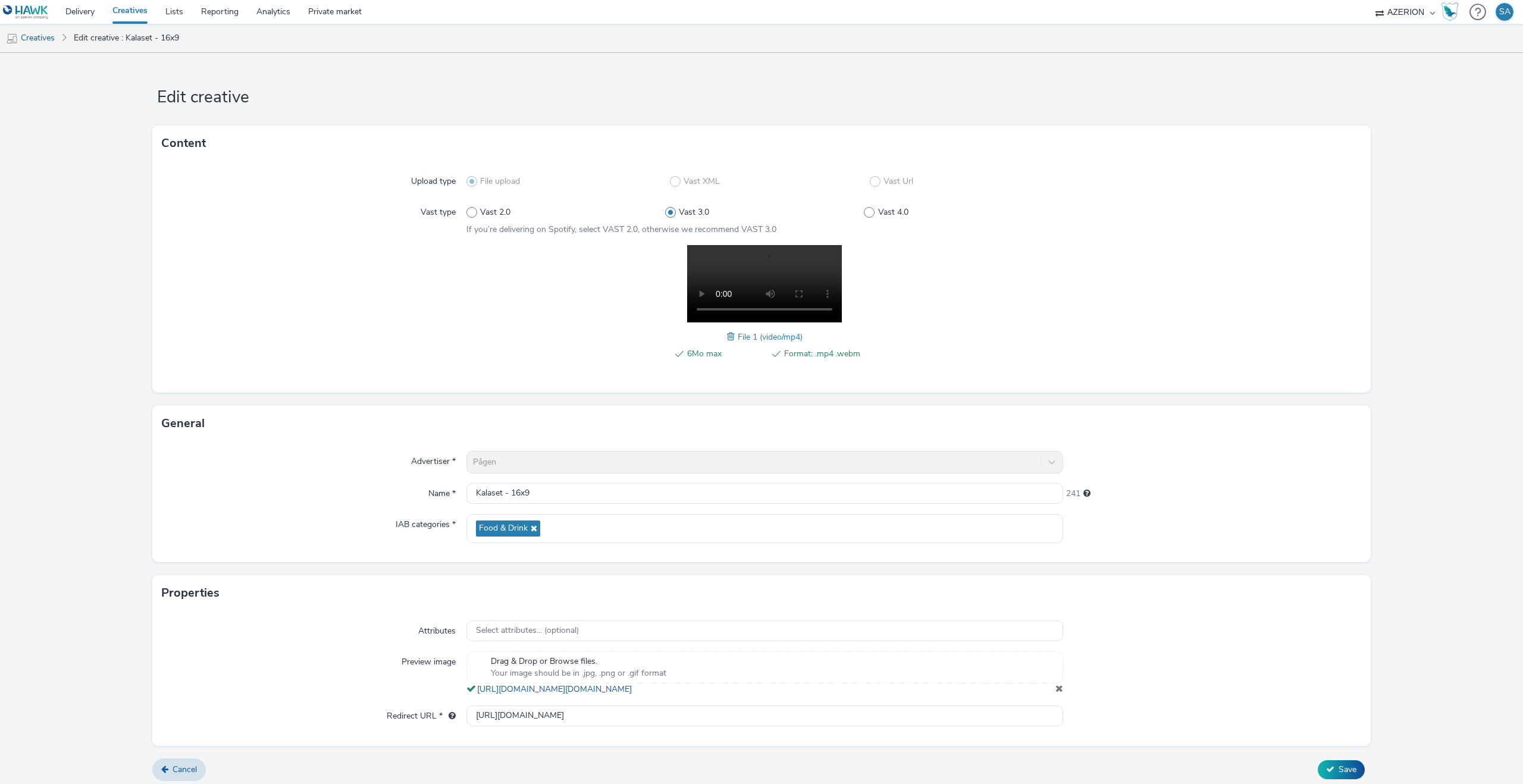
click at [865, 716] on div "Attributes Select attributes... (optional) Preview image Drag & Drop or Browse …" at bounding box center [762, 678] width 1219 height 134
click at [836, 725] on input "[URL][DOMAIN_NAME]" at bounding box center [765, 716] width 597 height 21
click at [836, 725] on input "[URL]" at bounding box center [765, 716] width 597 height 21
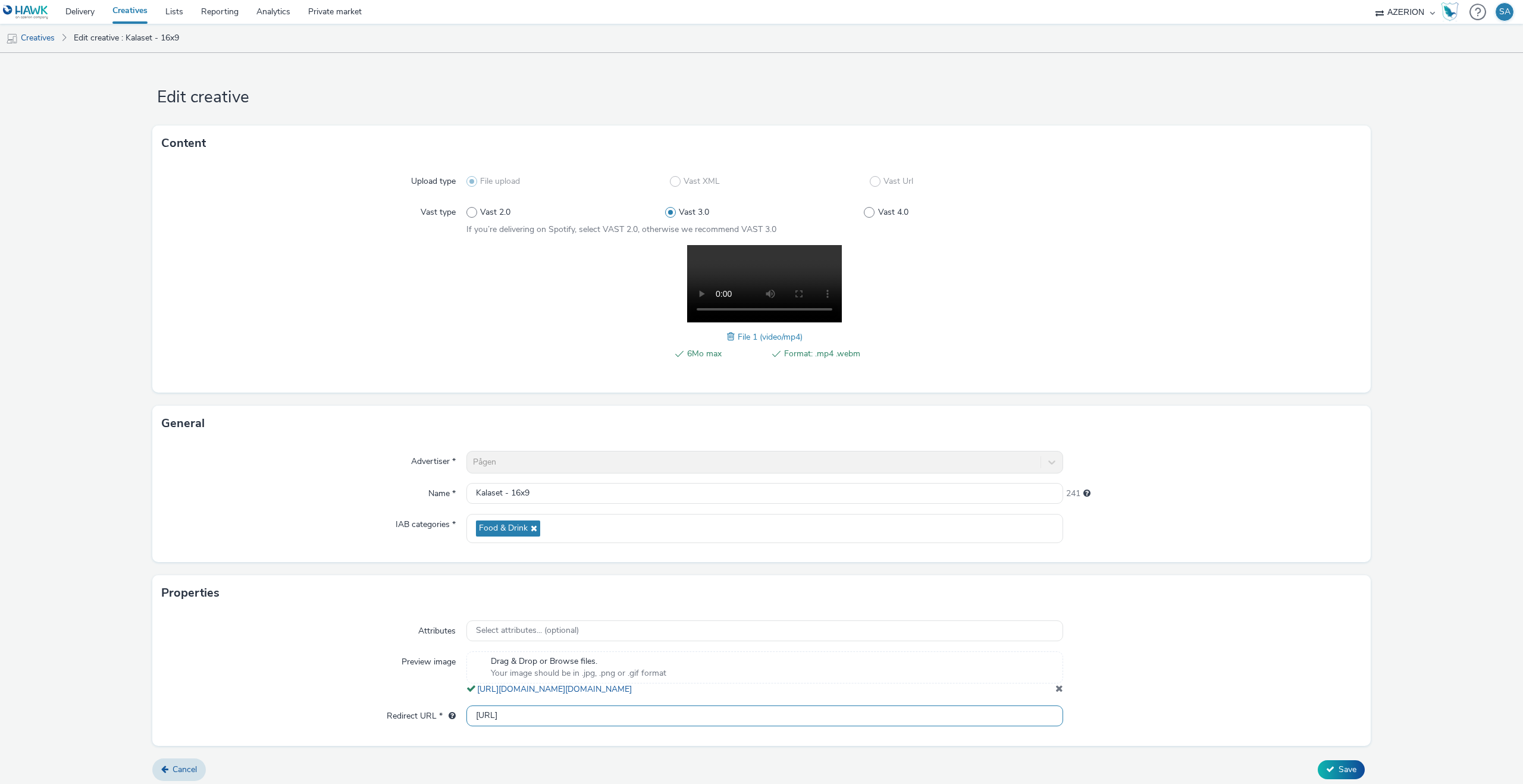
click at [836, 725] on input "[URL]" at bounding box center [765, 716] width 597 height 21
type input "[URL]."
click at [836, 725] on input "[URL]." at bounding box center [765, 716] width 597 height 21
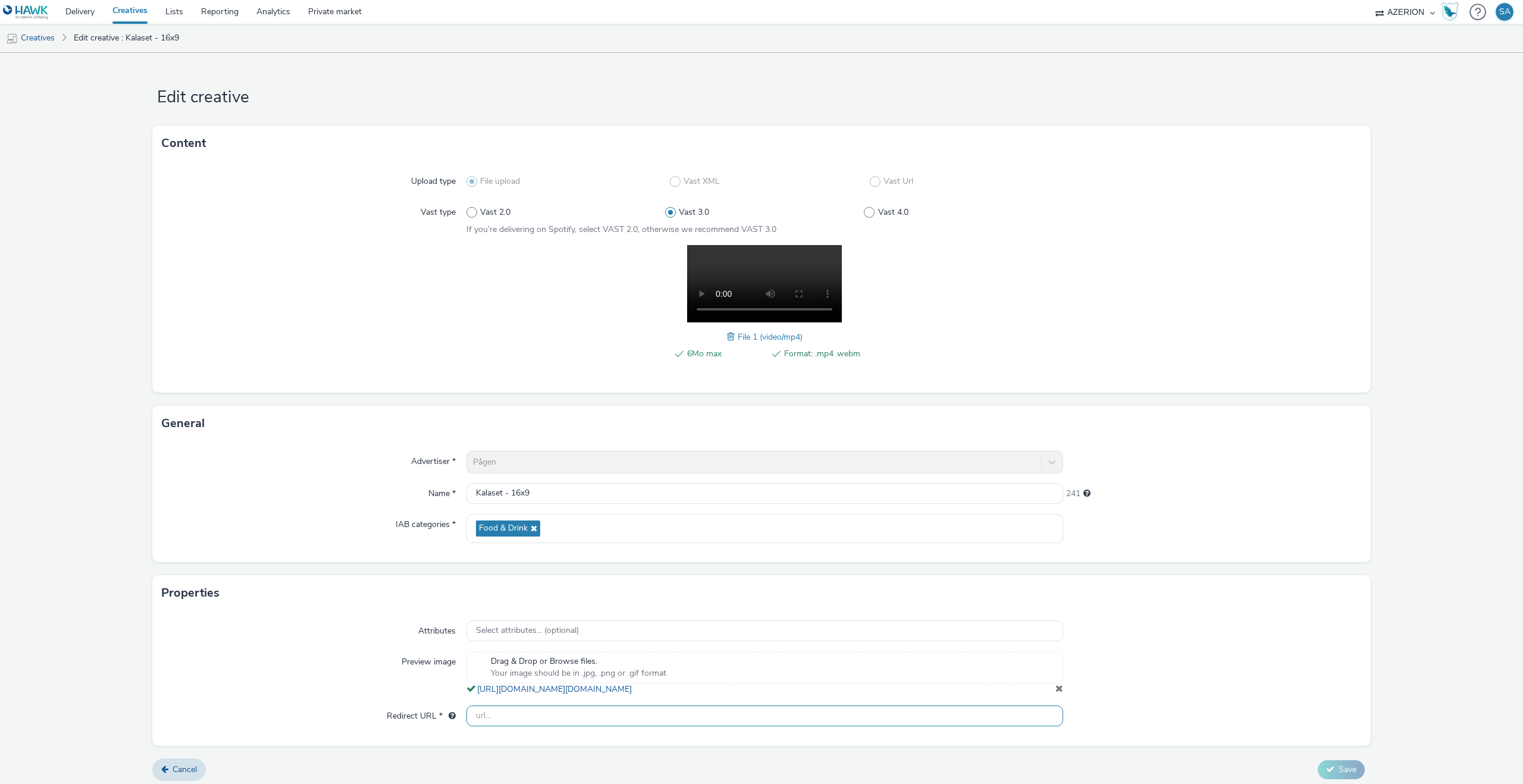
paste input "[URL][DOMAIN_NAME][PERSON_NAME]"
type input "[URL][DOMAIN_NAME][PERSON_NAME]"
click at [1211, 727] on div at bounding box center [1212, 716] width 298 height 22
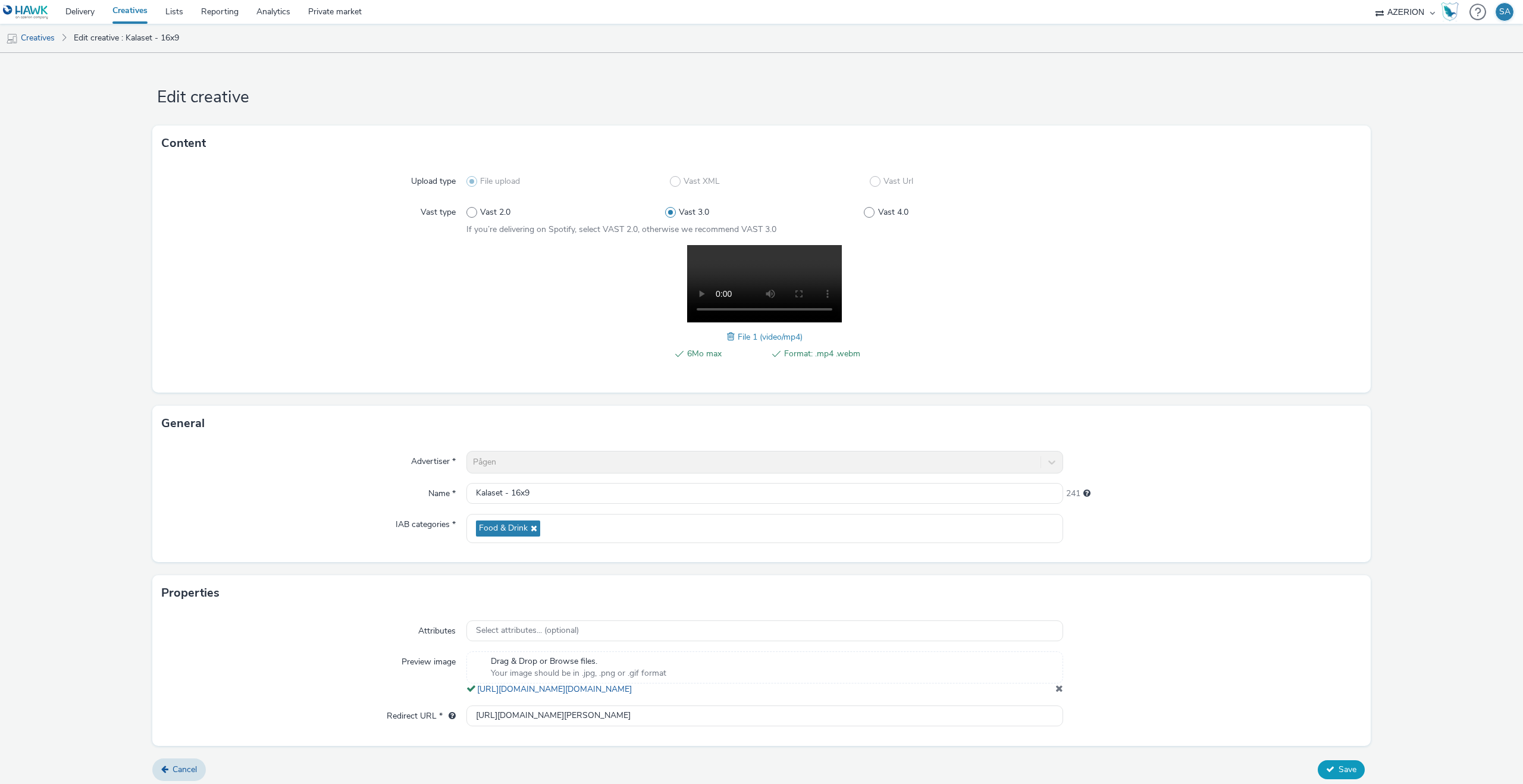
click at [1339, 775] on span "Save" at bounding box center [1348, 769] width 18 height 11
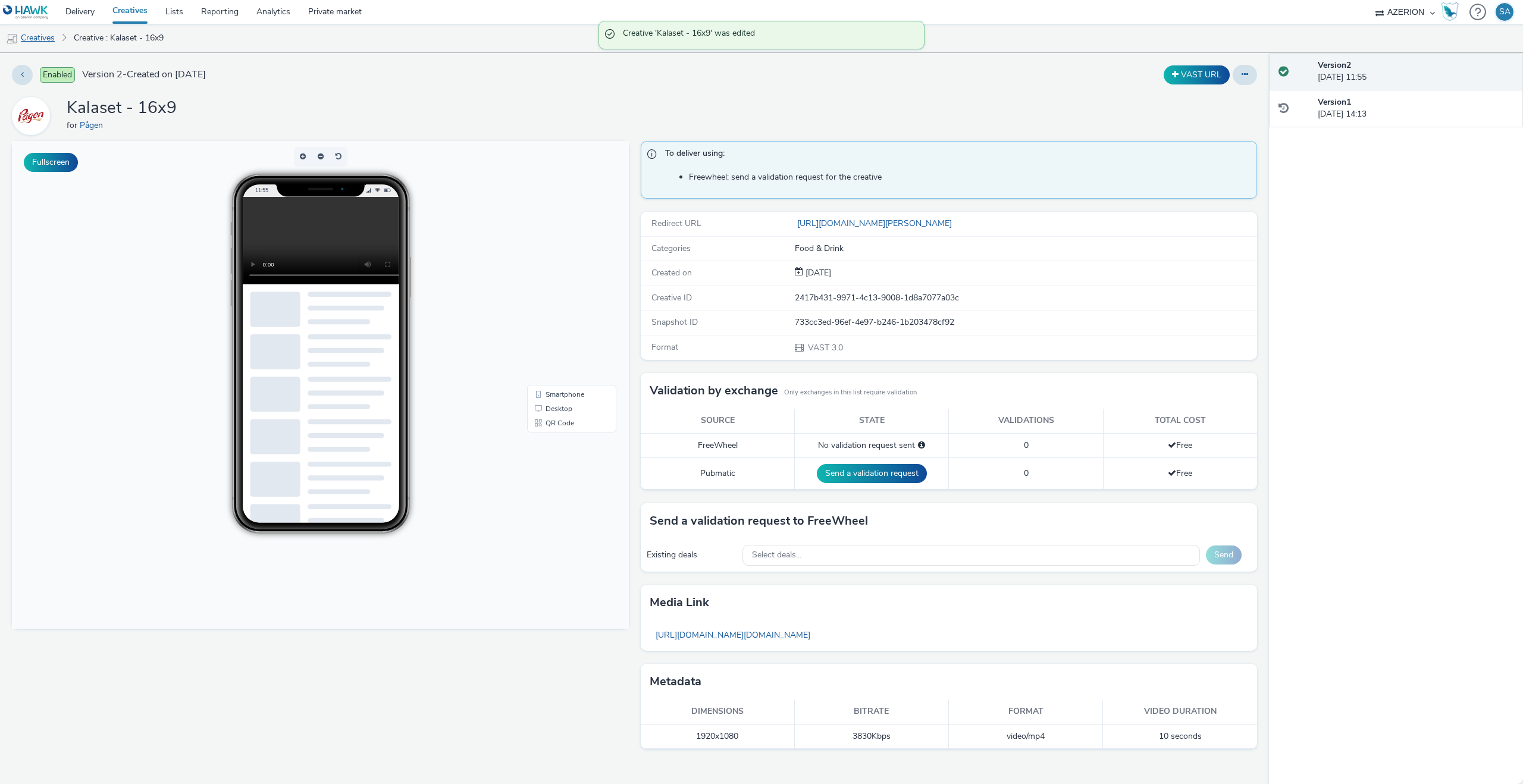
click at [50, 35] on link "Creatives" at bounding box center [30, 38] width 61 height 29
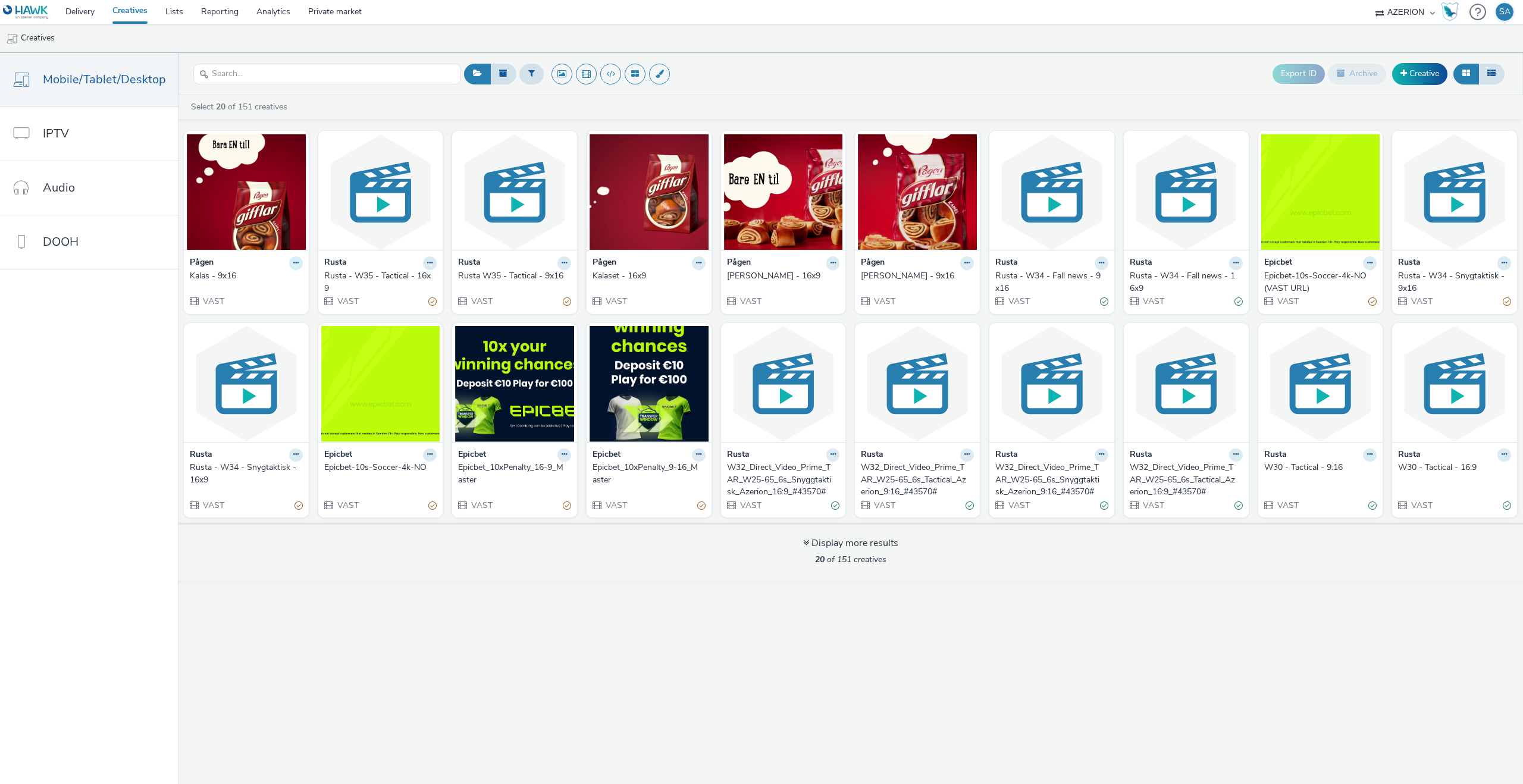
click at [293, 259] on icon at bounding box center [296, 263] width 5 height 7
click at [283, 278] on link "Edit" at bounding box center [258, 283] width 89 height 24
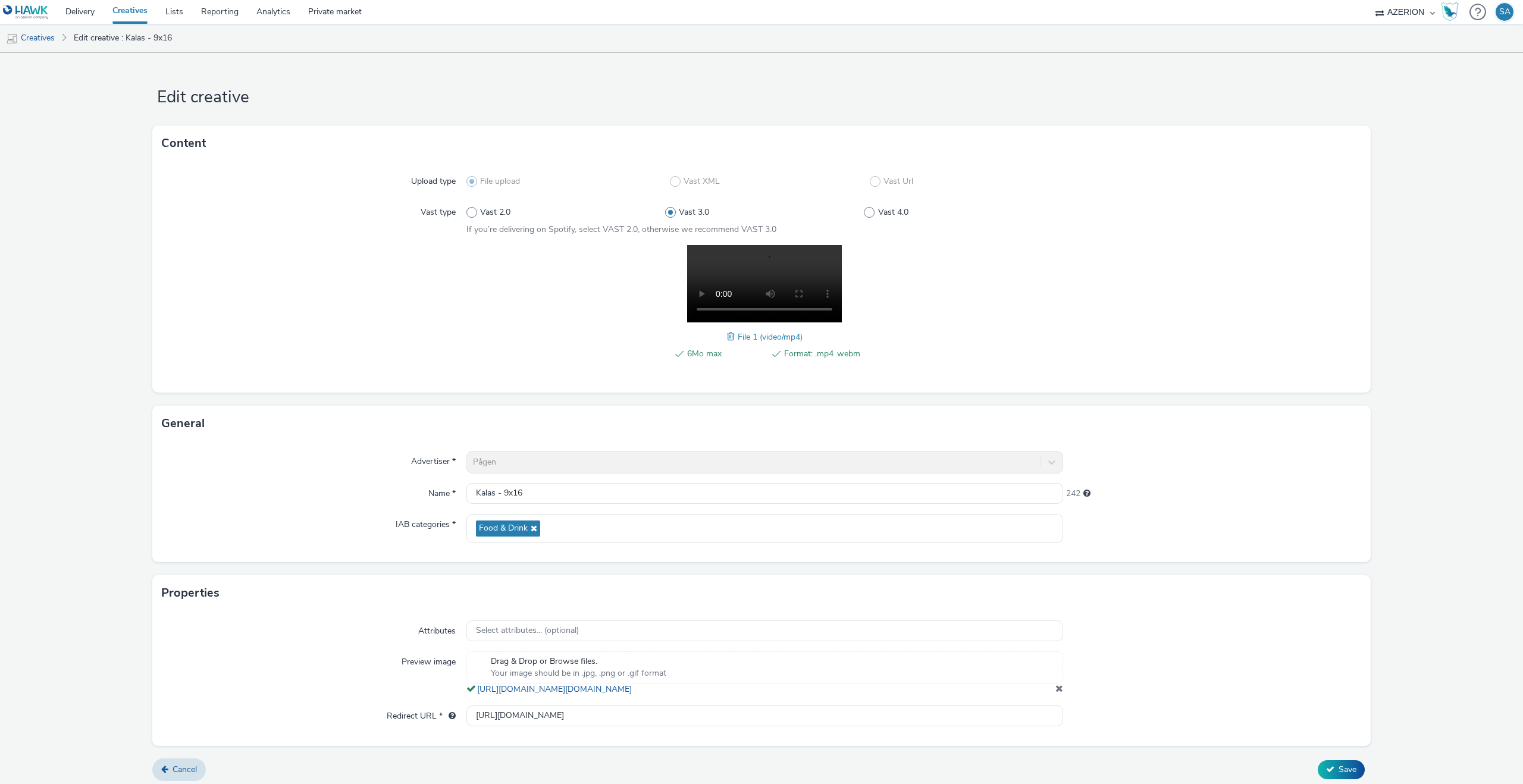
click at [617, 711] on div "Attributes Select attributes... (optional) Preview image Drag & Drop or Browse …" at bounding box center [762, 678] width 1219 height 134
click at [617, 720] on input "[URL][DOMAIN_NAME]" at bounding box center [765, 716] width 597 height 21
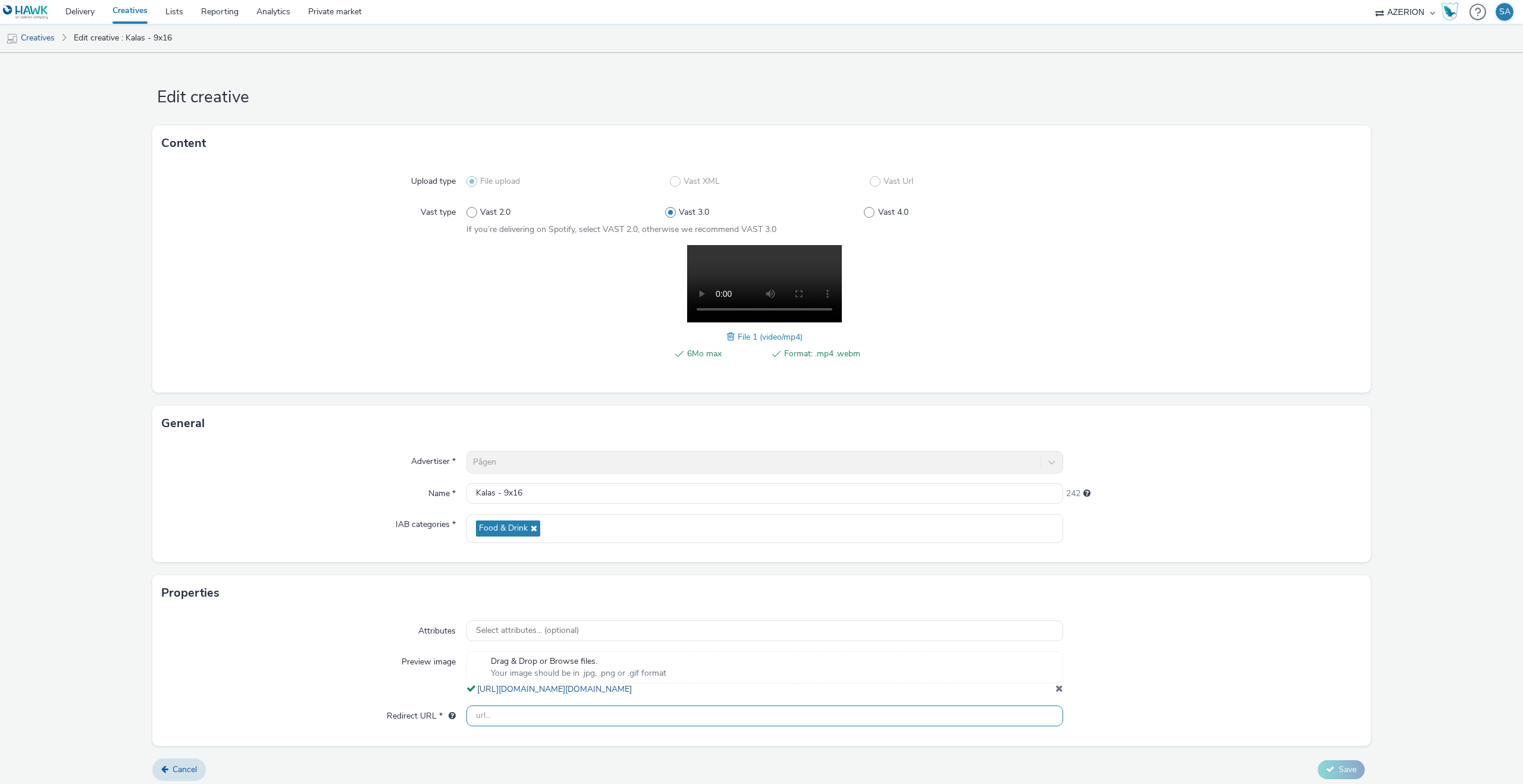
paste input "[URL][DOMAIN_NAME][PERSON_NAME]"
type input "[URL][DOMAIN_NAME][PERSON_NAME]"
click at [1188, 724] on div at bounding box center [1212, 716] width 298 height 22
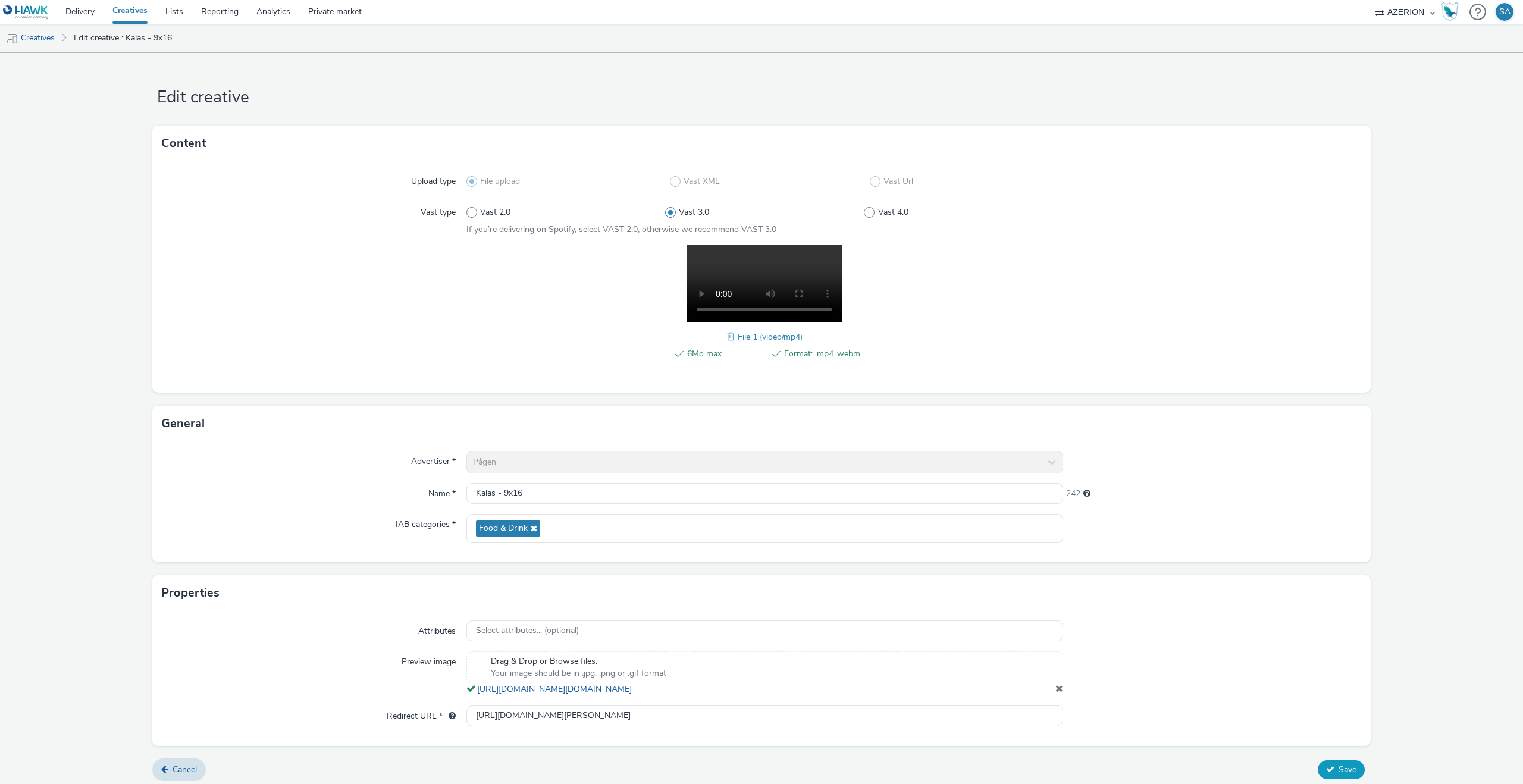
click at [1334, 772] on button "Save" at bounding box center [1342, 769] width 47 height 19
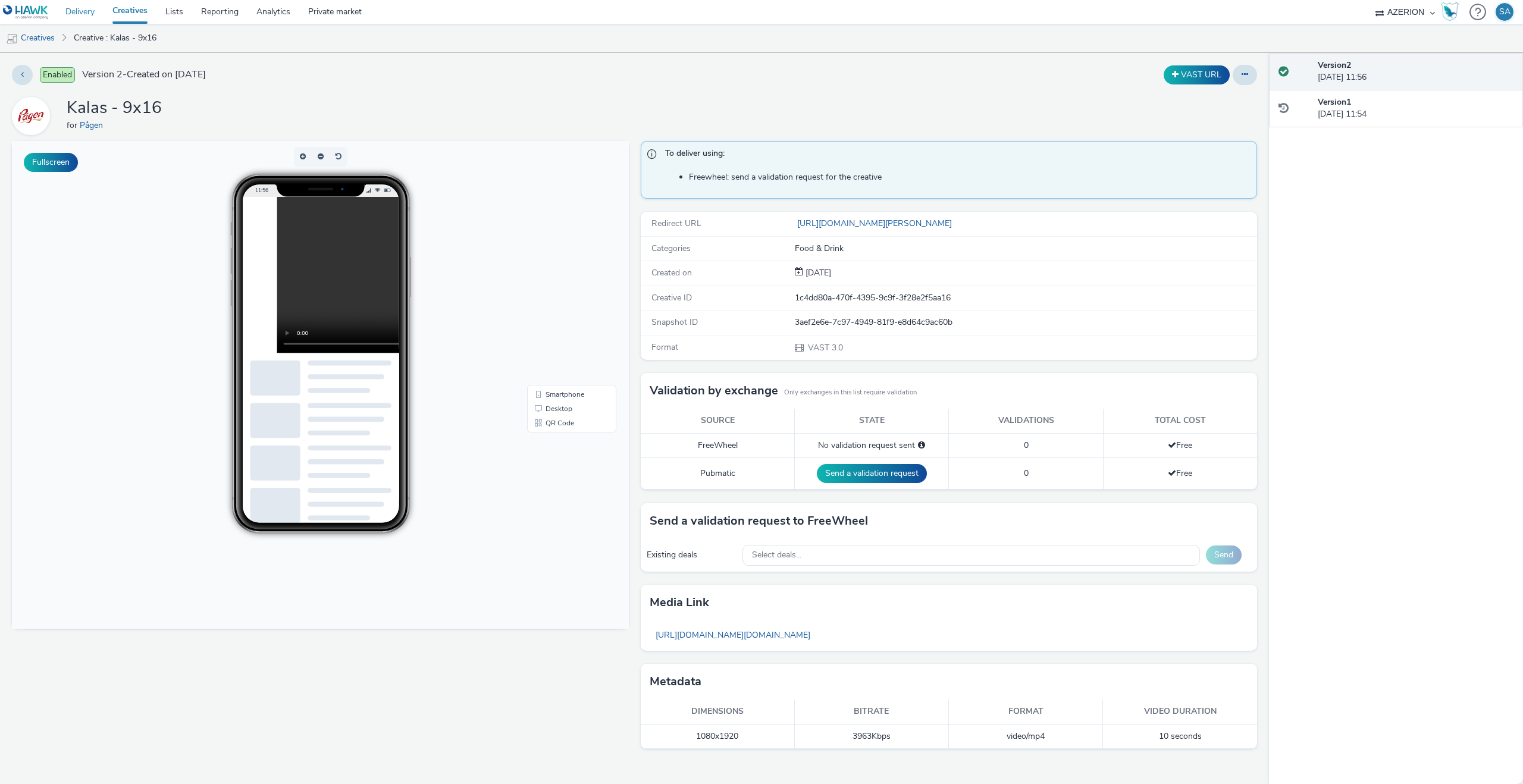
click at [87, 17] on link "Delivery" at bounding box center [80, 11] width 47 height 24
